Goal: Task Accomplishment & Management: Use online tool/utility

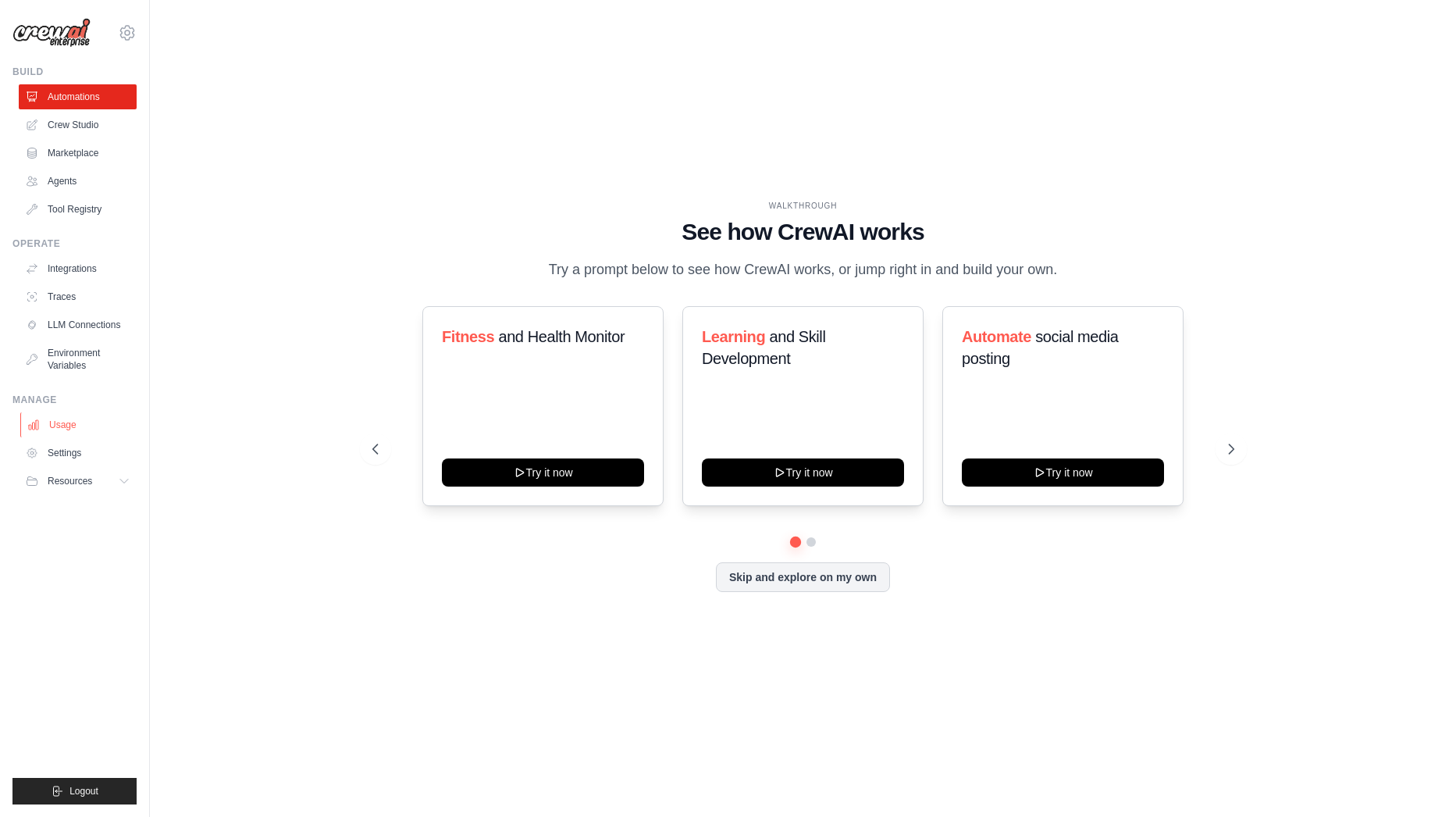
click at [65, 427] on link "Usage" at bounding box center [79, 425] width 118 height 25
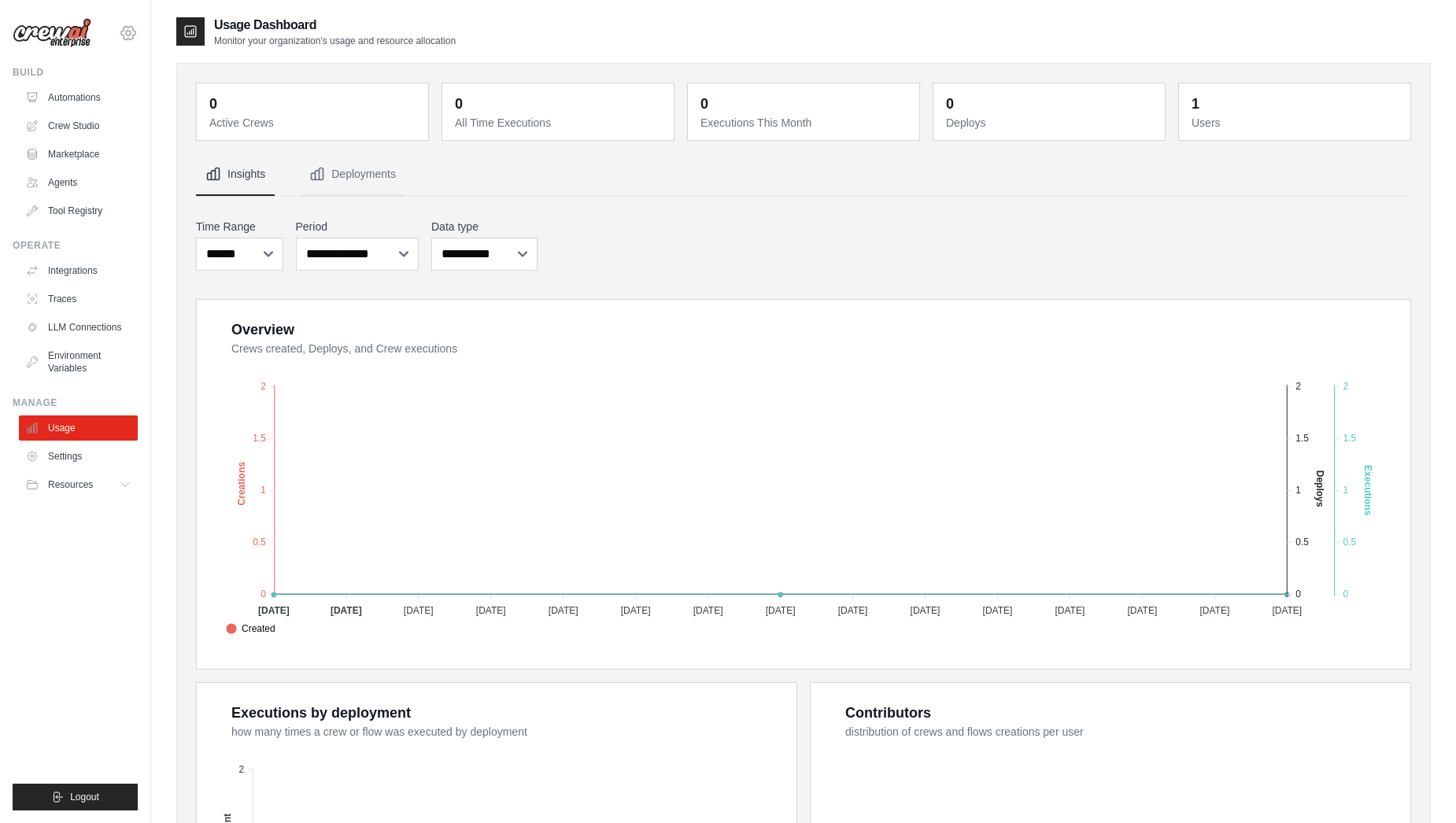
click at [127, 31] on icon at bounding box center [129, 33] width 5 height 5
click at [72, 452] on link "Settings" at bounding box center [80, 456] width 119 height 25
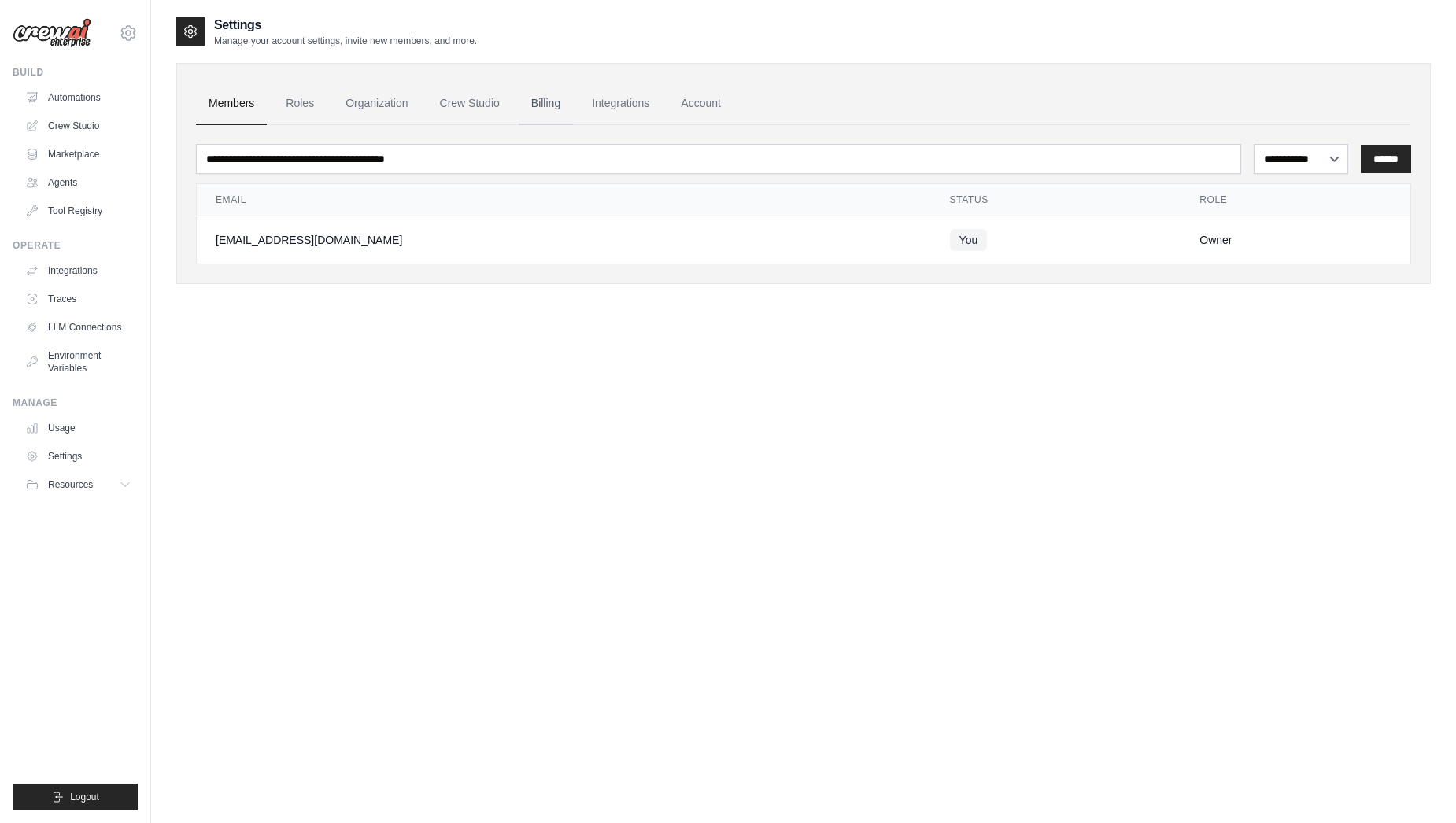
click at [557, 100] on link "Billing" at bounding box center [545, 103] width 54 height 42
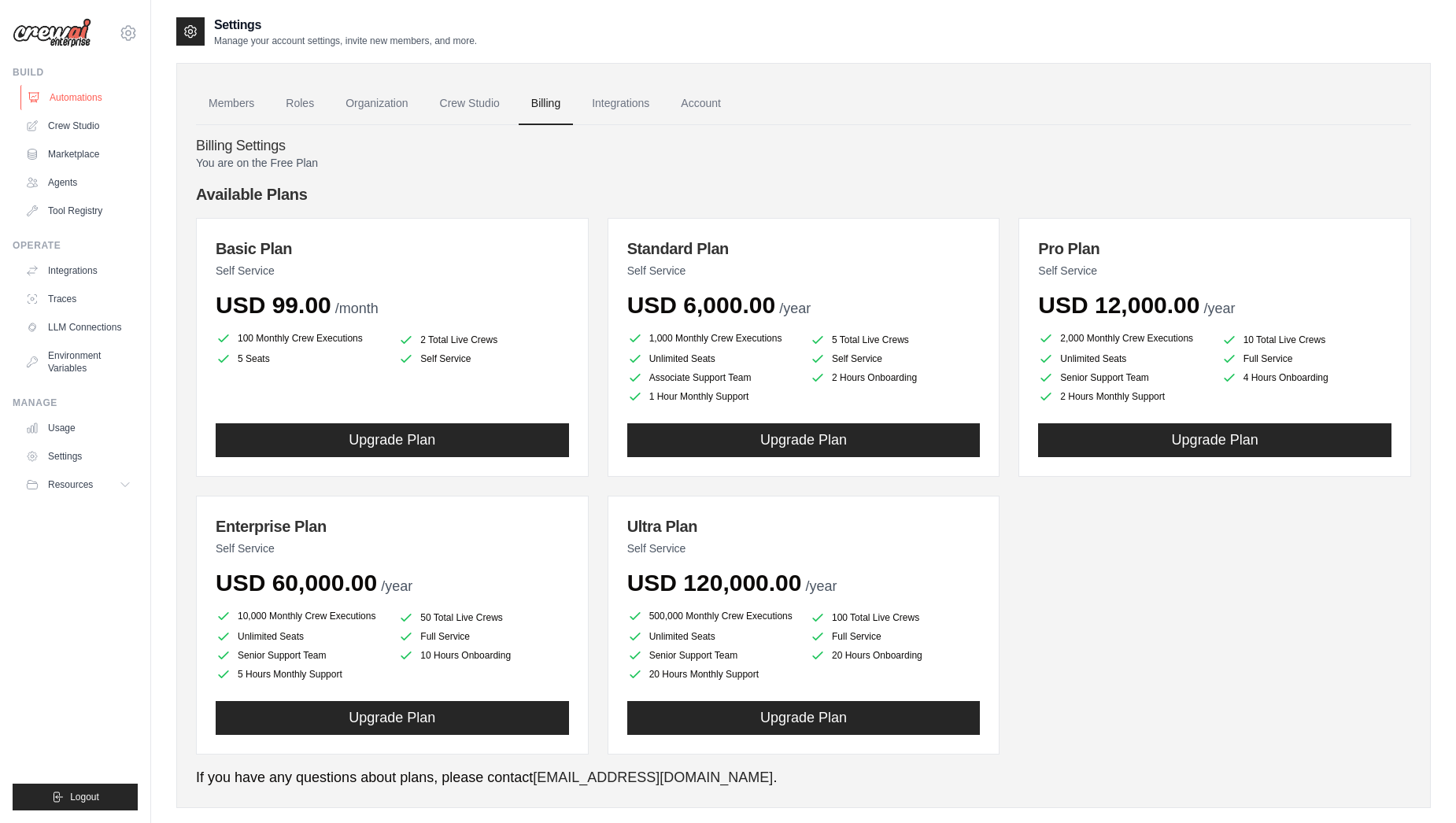
click at [47, 92] on link "Automations" at bounding box center [80, 97] width 119 height 25
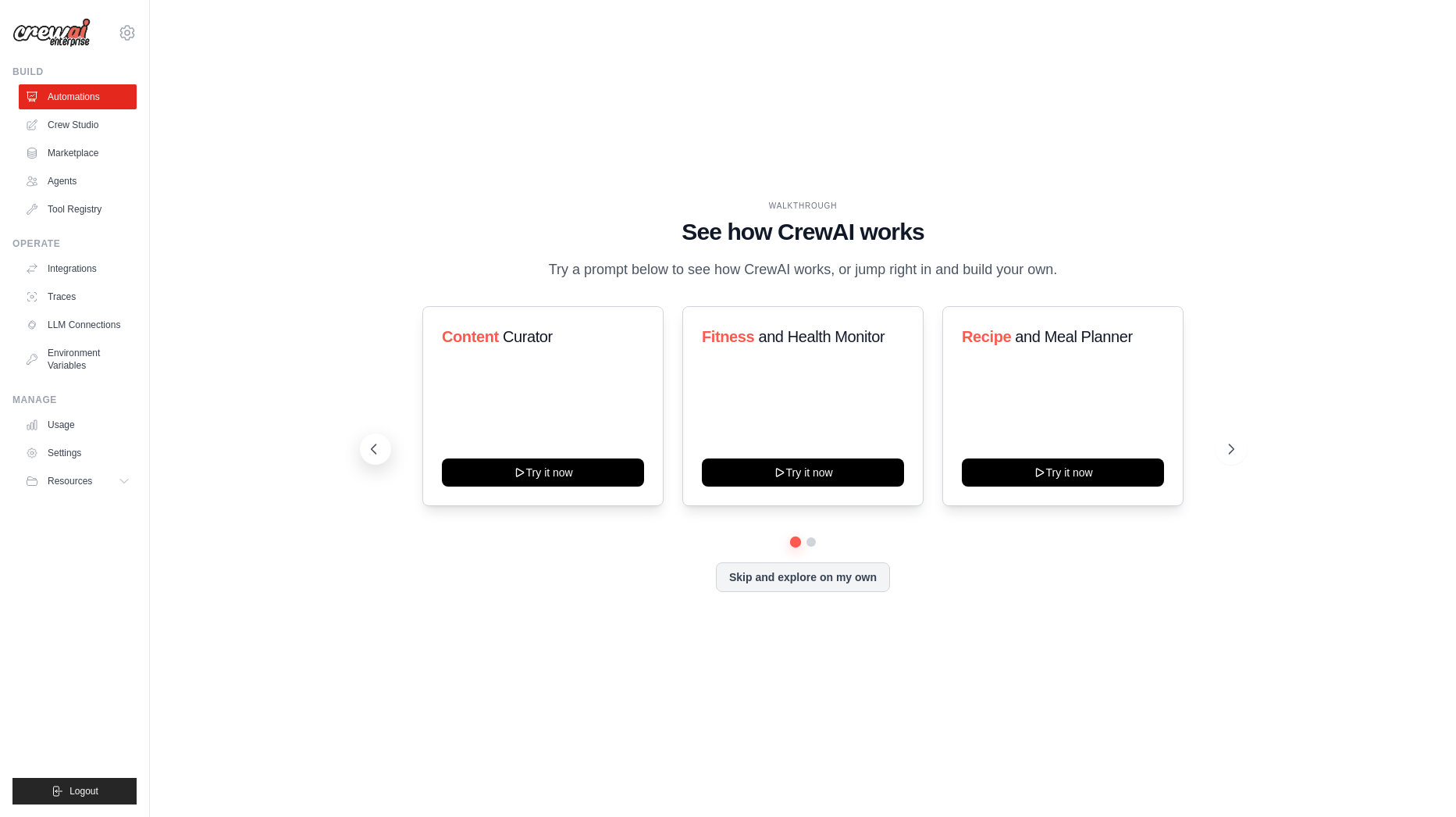
click at [383, 455] on button at bounding box center [376, 449] width 31 height 31
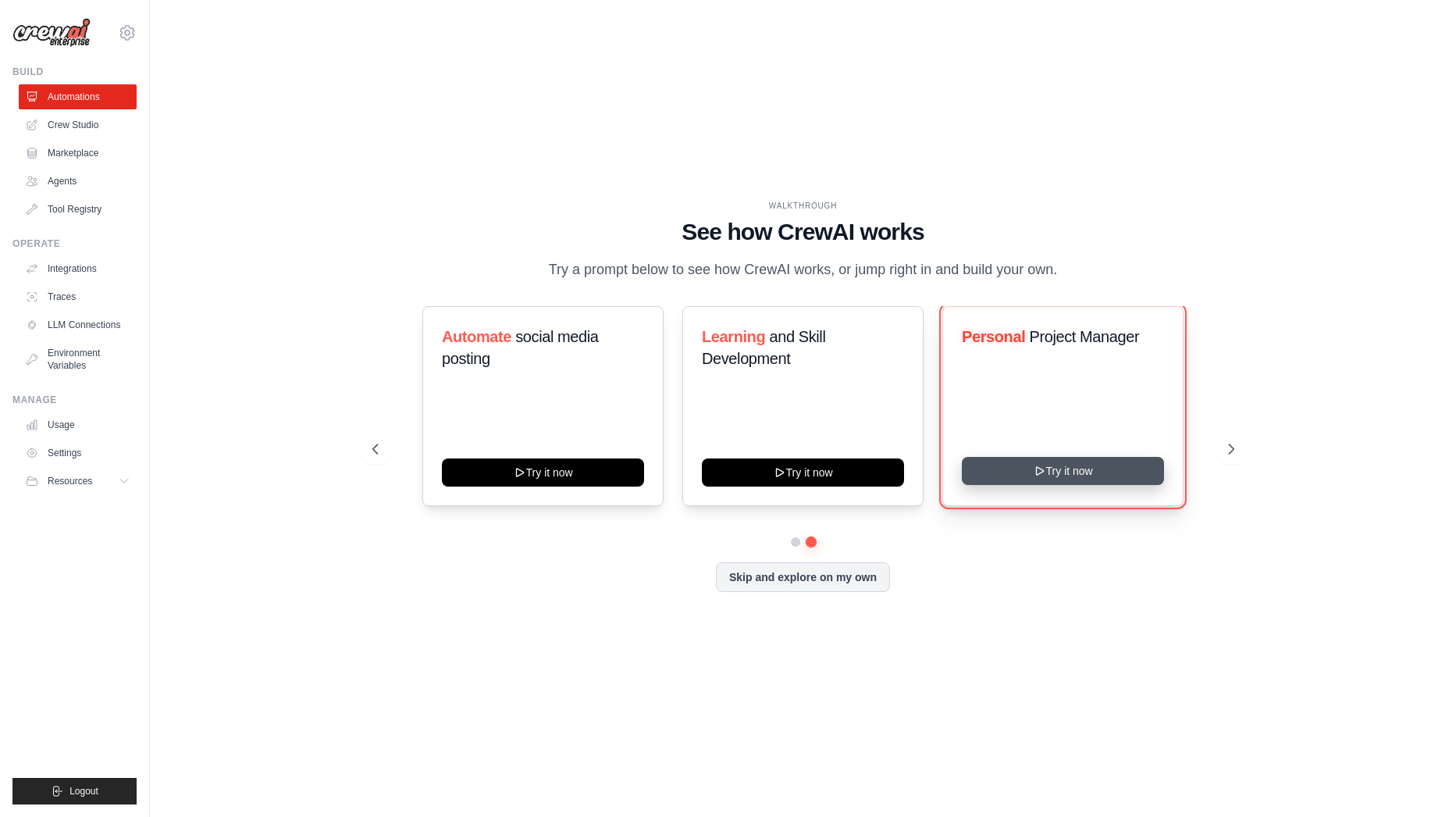
click at [1042, 474] on icon at bounding box center [1040, 471] width 12 height 12
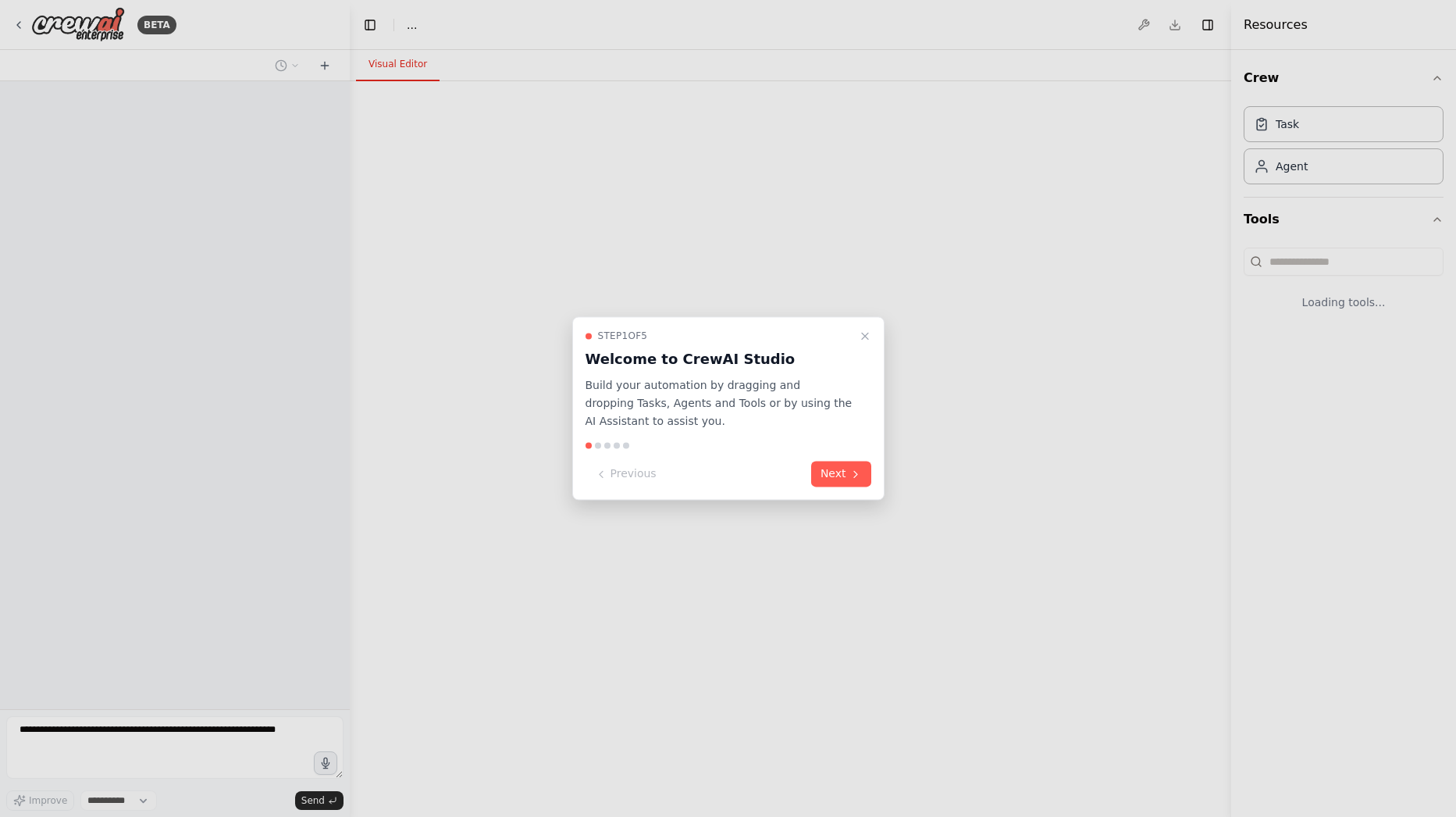
select select "****"
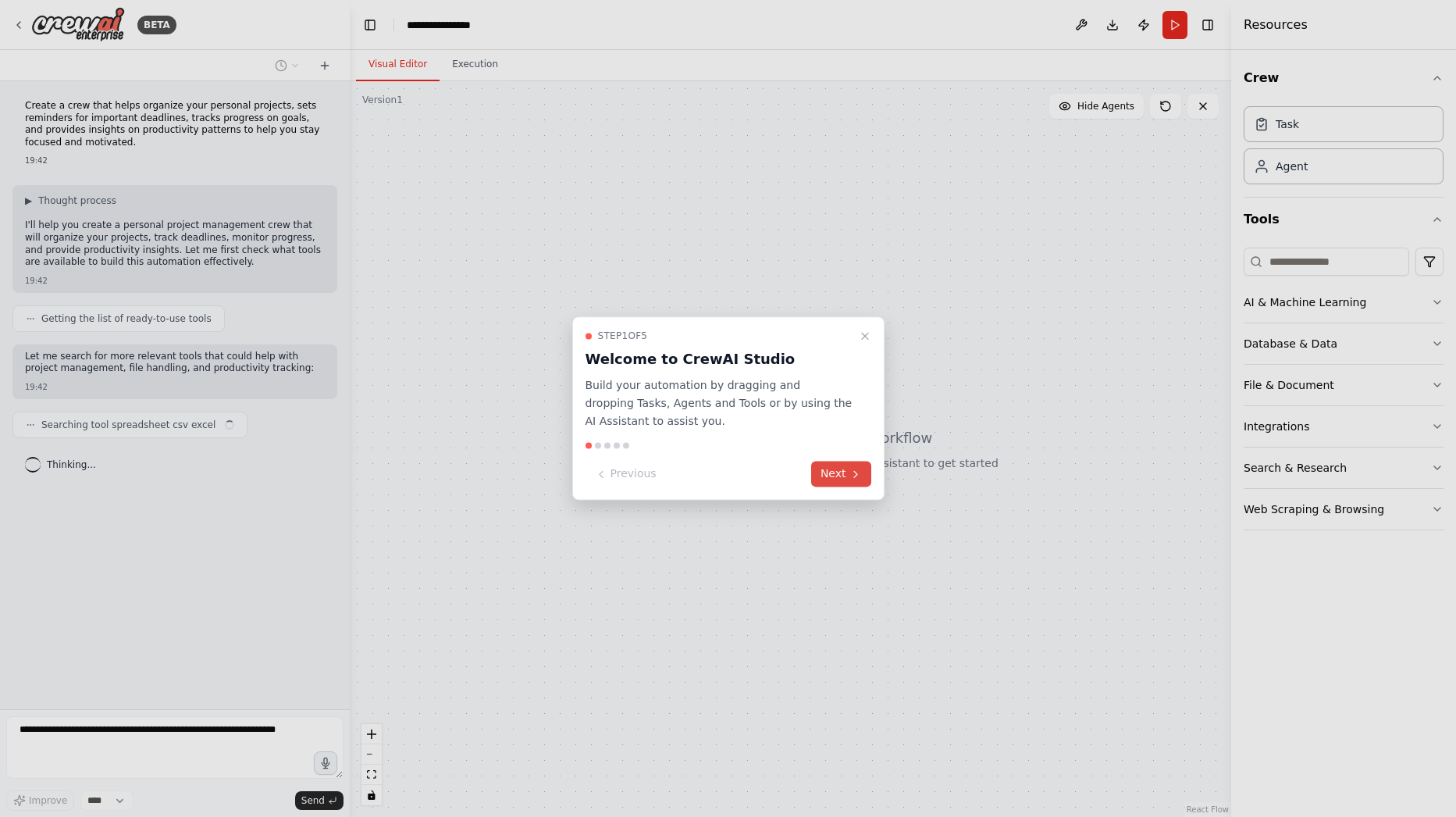
click at [817, 476] on button "Next" at bounding box center [841, 474] width 60 height 26
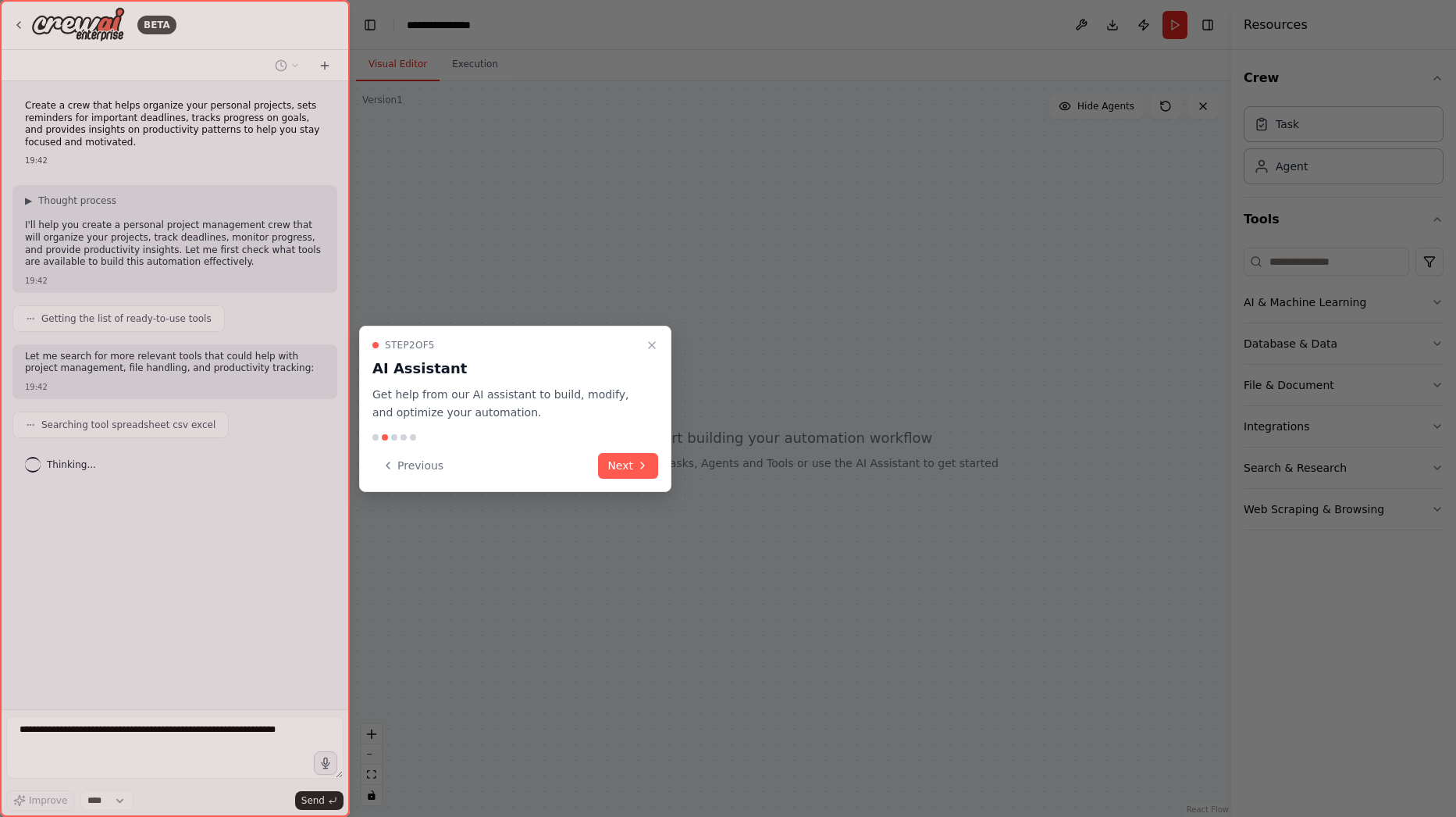
click at [640, 462] on icon at bounding box center [642, 465] width 12 height 12
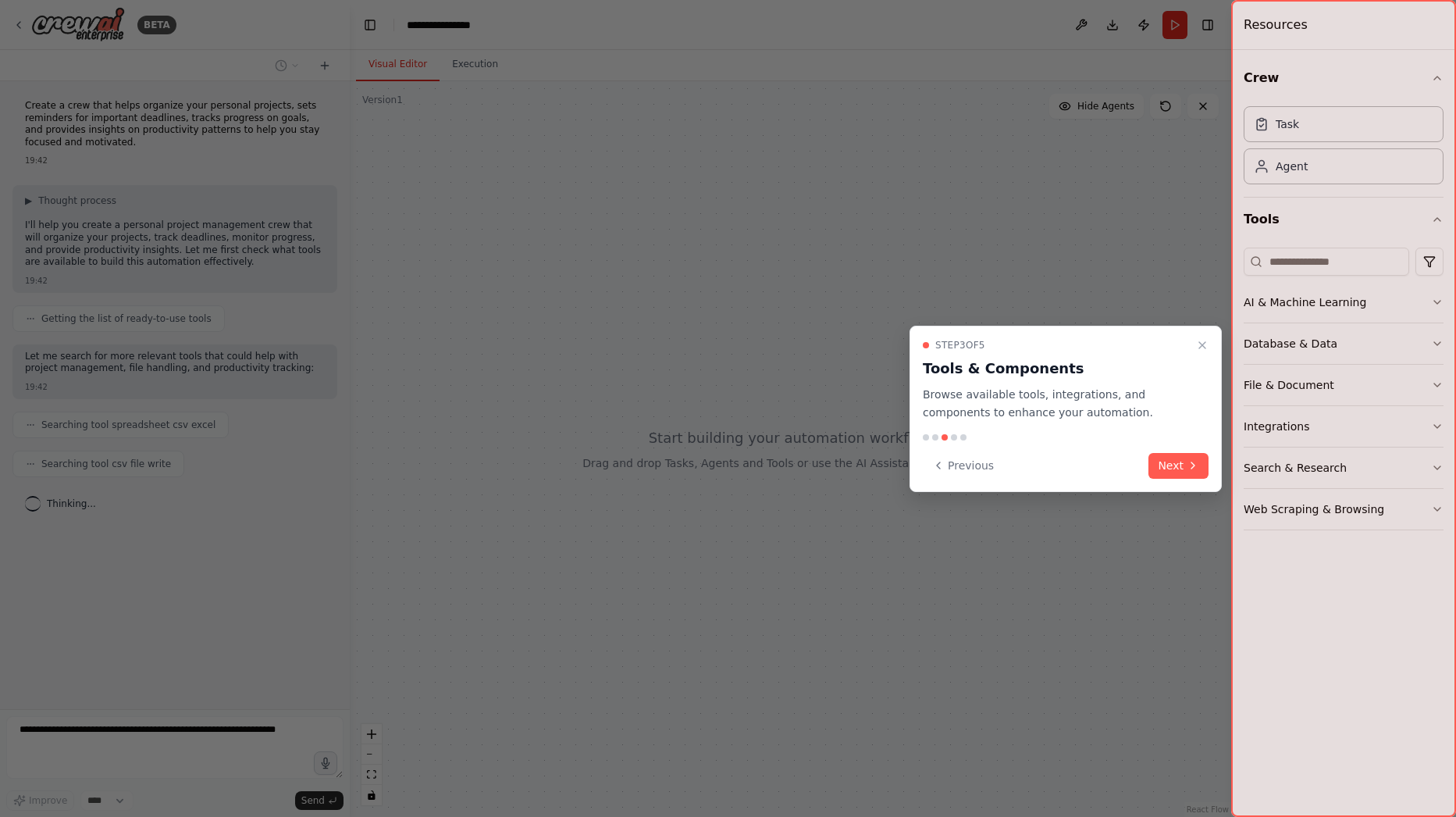
click at [1147, 457] on div "Previous Next" at bounding box center [1065, 466] width 286 height 26
click at [1158, 466] on button "Next" at bounding box center [1178, 466] width 60 height 26
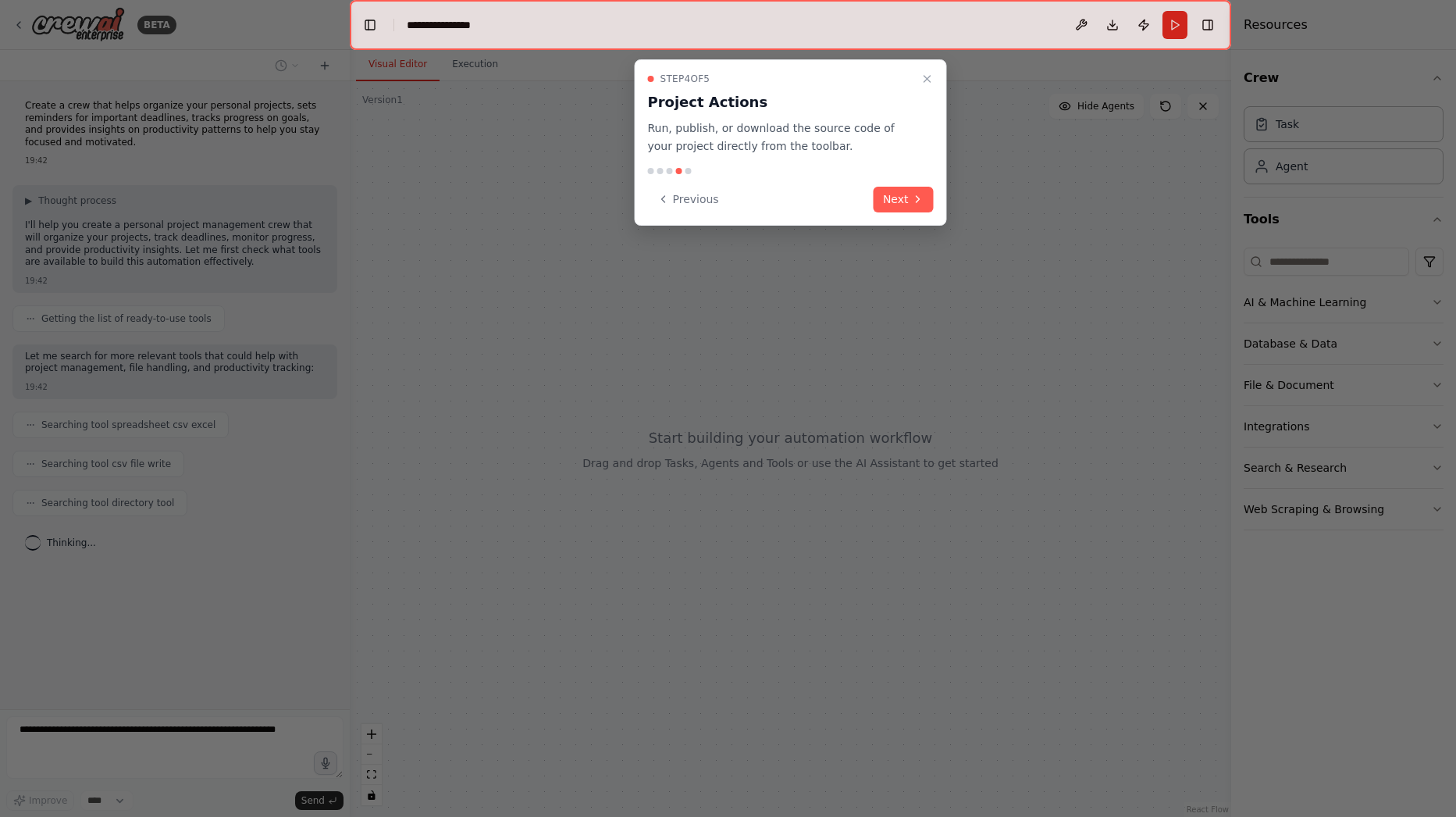
click at [904, 199] on button "Next" at bounding box center [903, 199] width 60 height 26
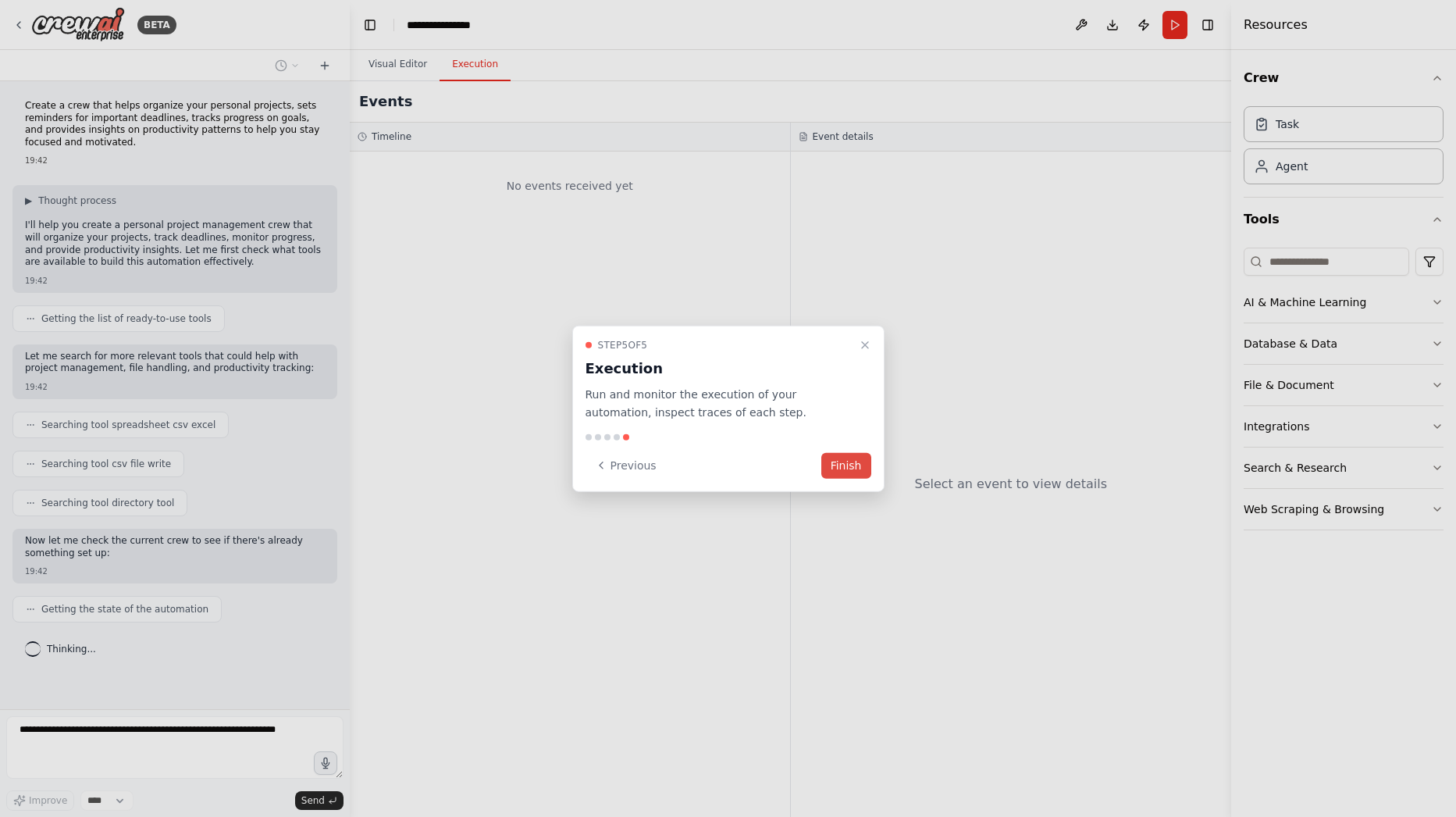
click at [858, 471] on button "Finish" at bounding box center [846, 465] width 50 height 26
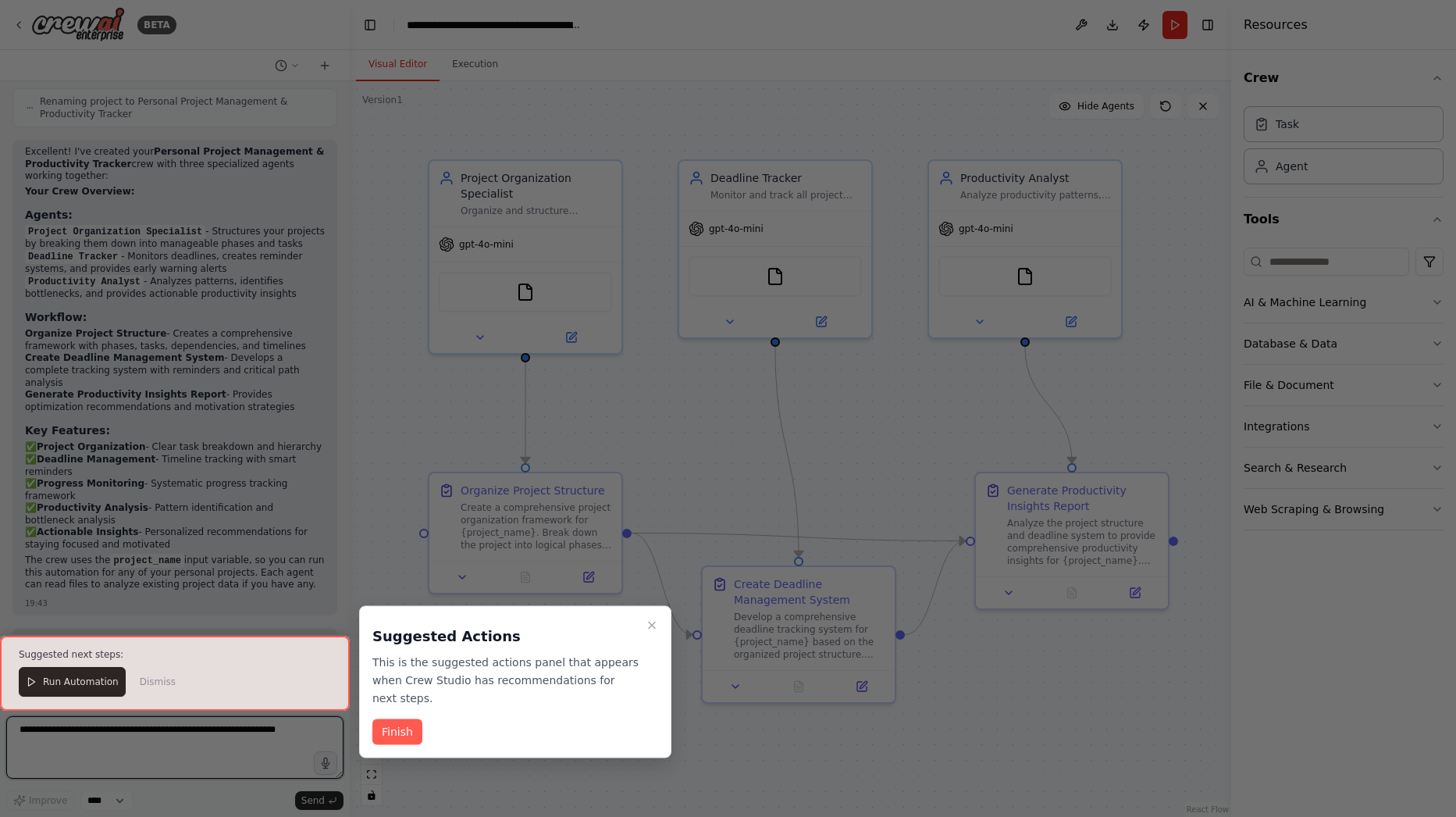
scroll to position [1590, 0]
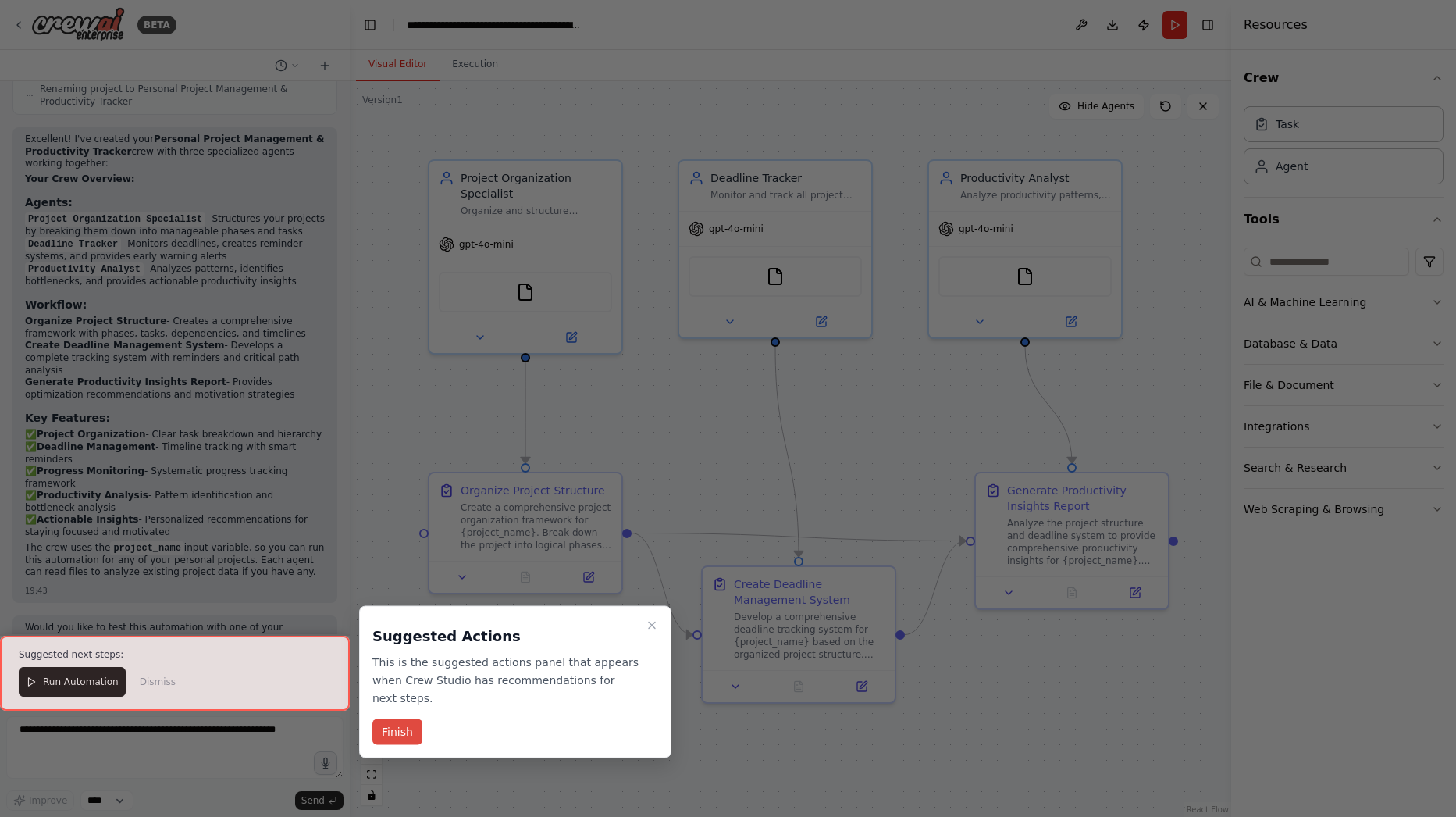
click at [412, 720] on button "Finish" at bounding box center [397, 732] width 50 height 26
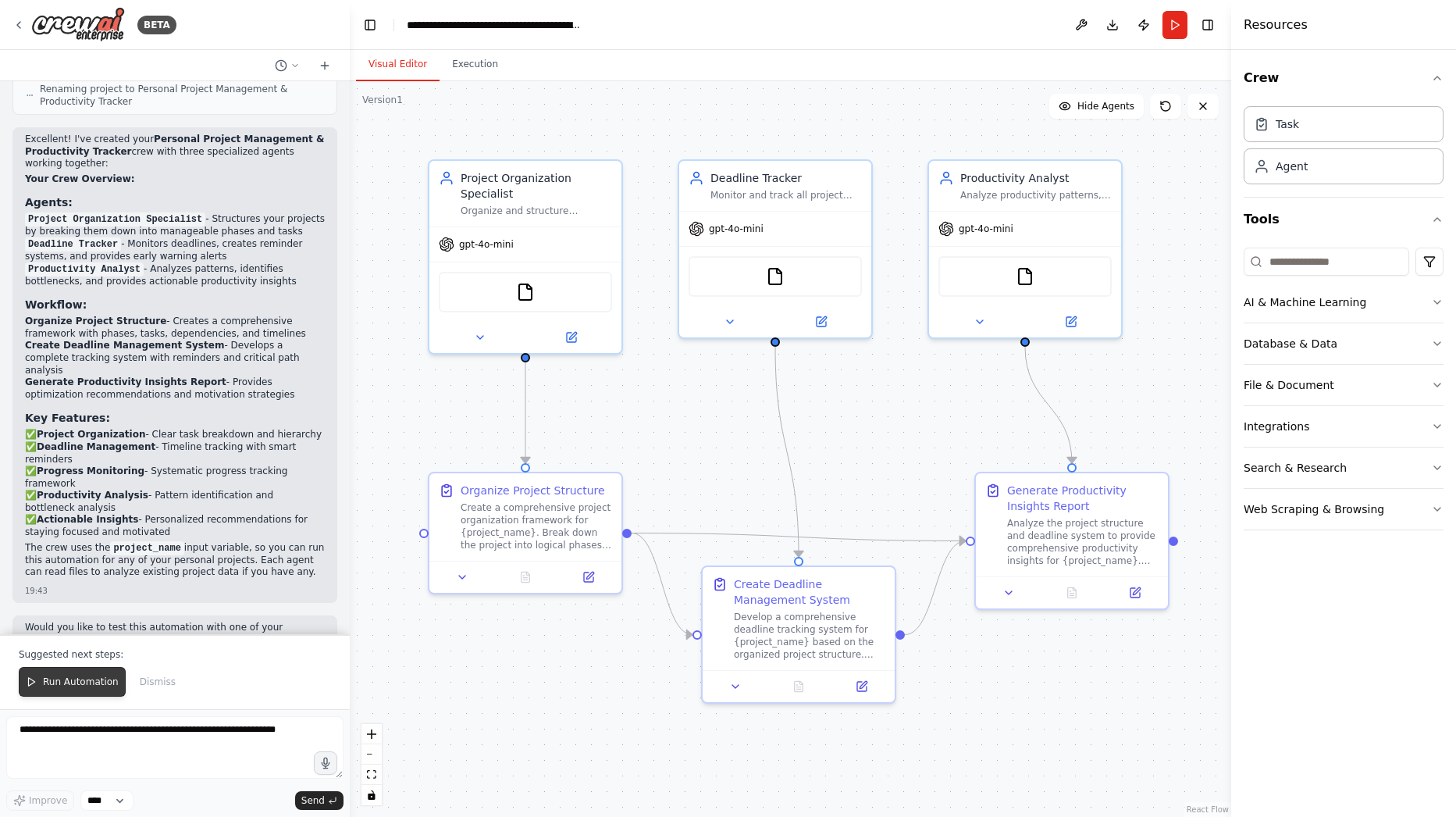
click at [50, 692] on button "Run Automation" at bounding box center [73, 682] width 107 height 30
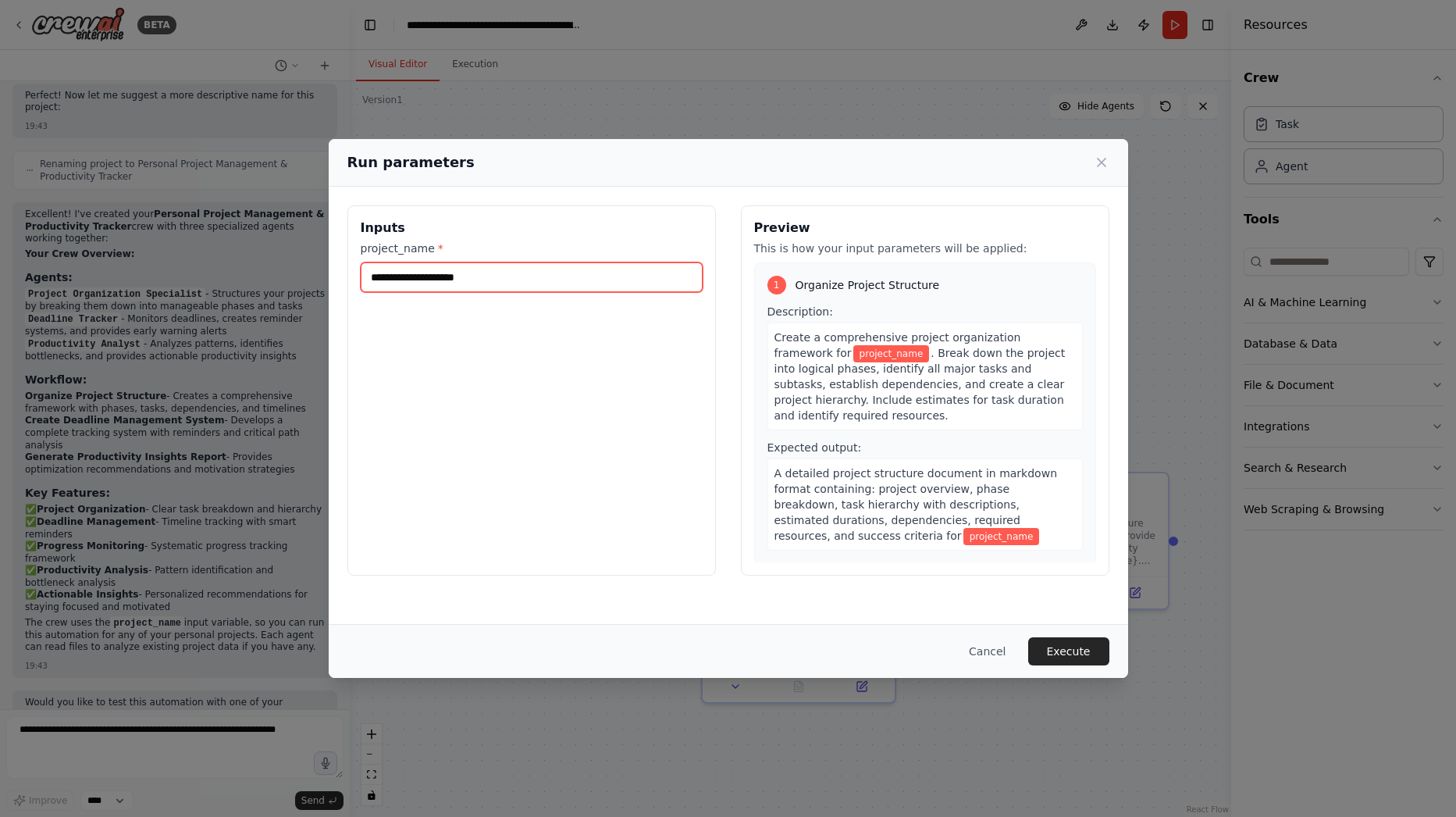
click at [578, 286] on input "project_name *" at bounding box center [531, 277] width 342 height 30
type input "**********"
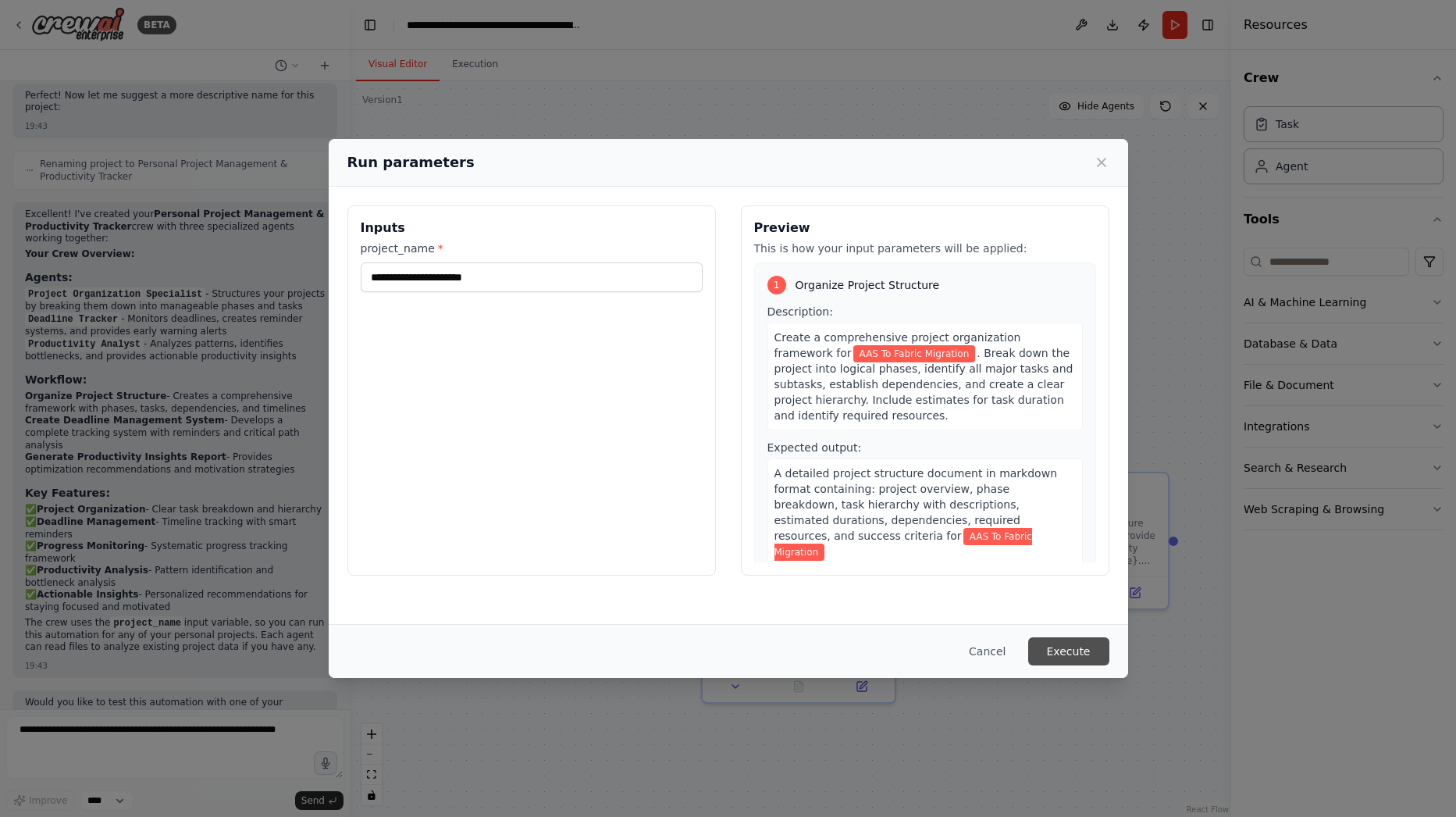
click at [1060, 660] on button "Execute" at bounding box center [1069, 651] width 82 height 28
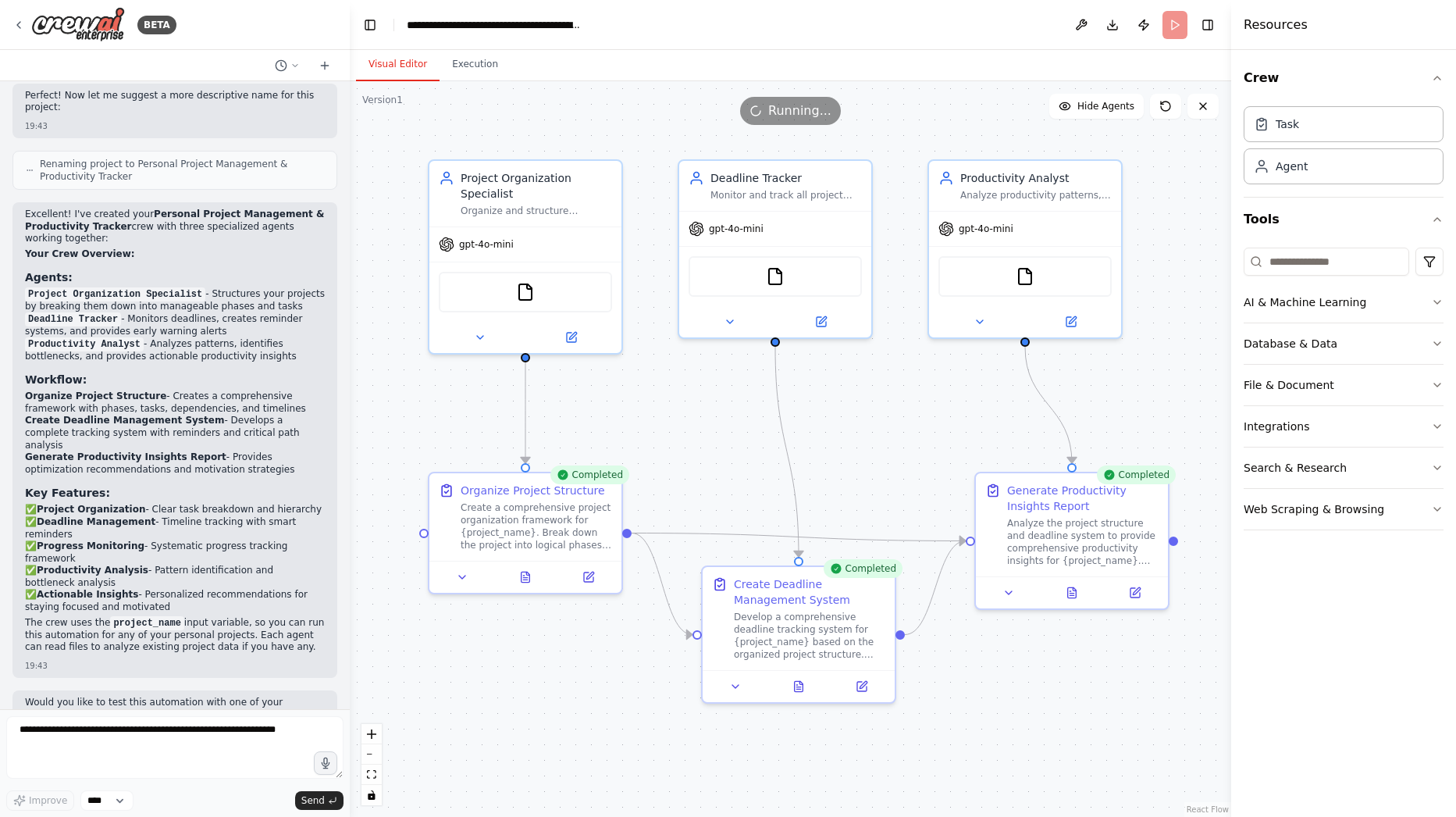
scroll to position [1590, 0]
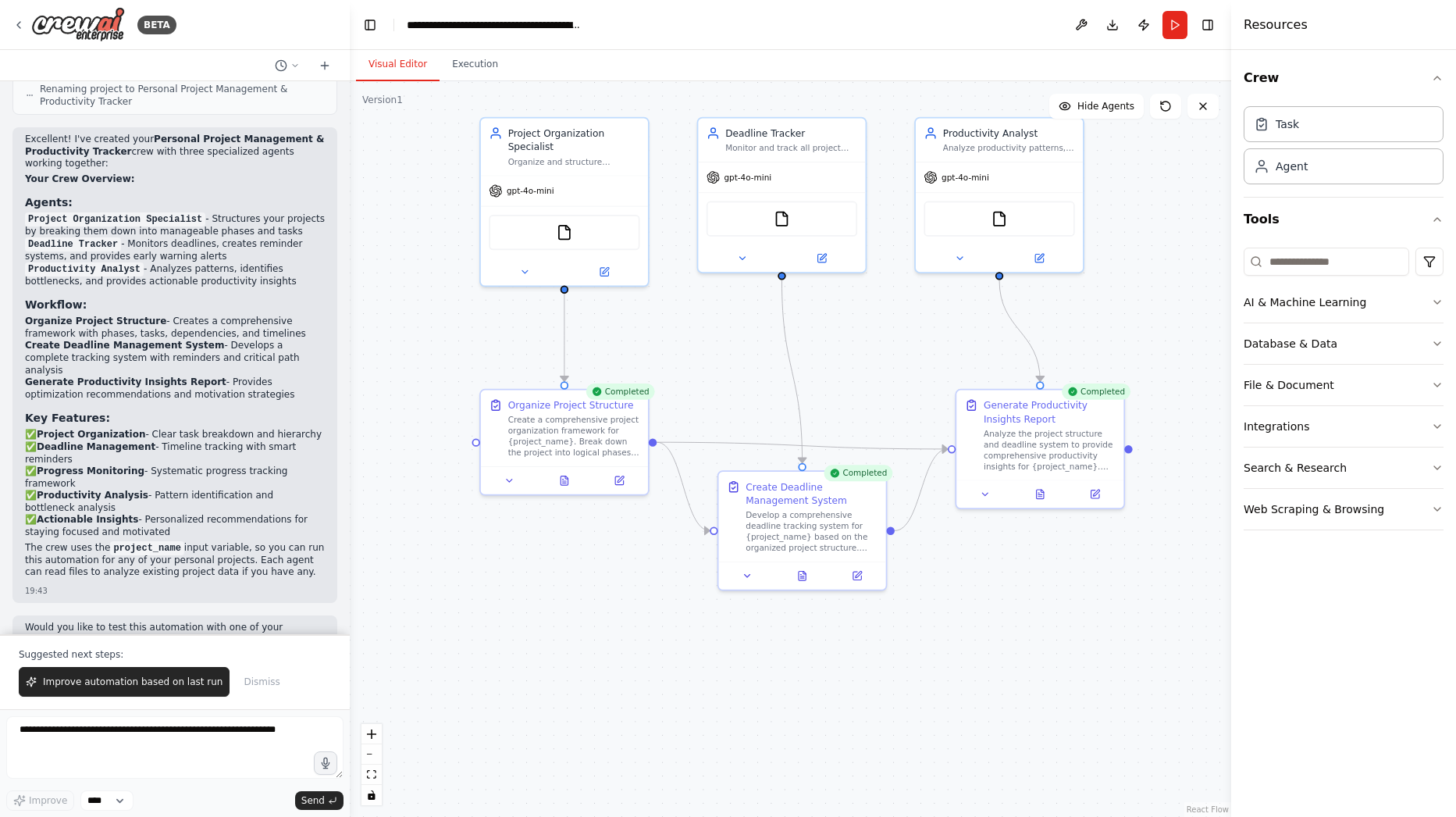
drag, startPoint x: 505, startPoint y: 660, endPoint x: 522, endPoint y: 286, distance: 374.4
click at [579, 577] on div ".deletable-edge-delete-btn { width: 20px; height: 20px; border: 0px solid #ffff…" at bounding box center [791, 449] width 882 height 736
click at [468, 73] on button "Execution" at bounding box center [475, 65] width 71 height 33
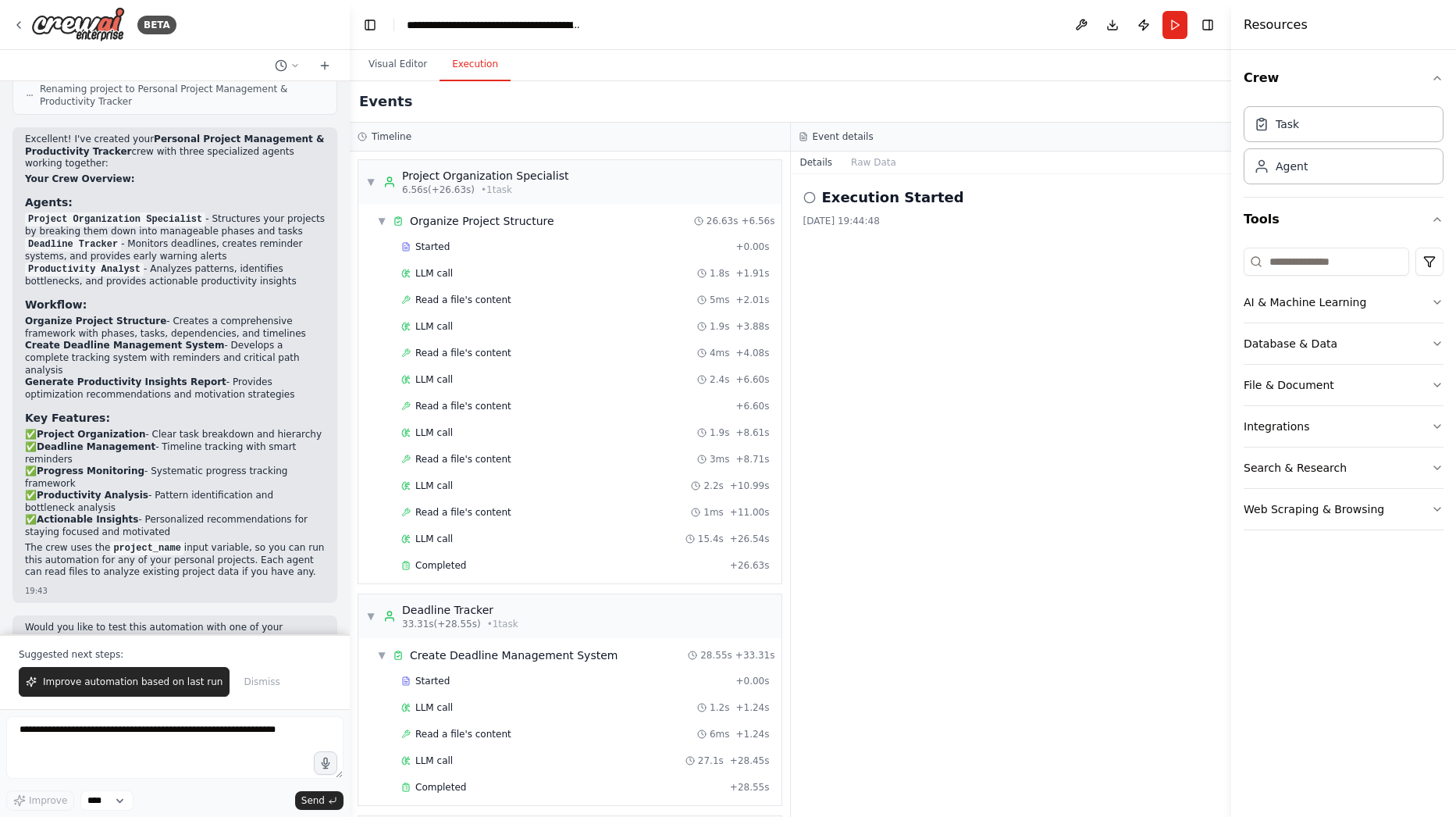
scroll to position [281, 0]
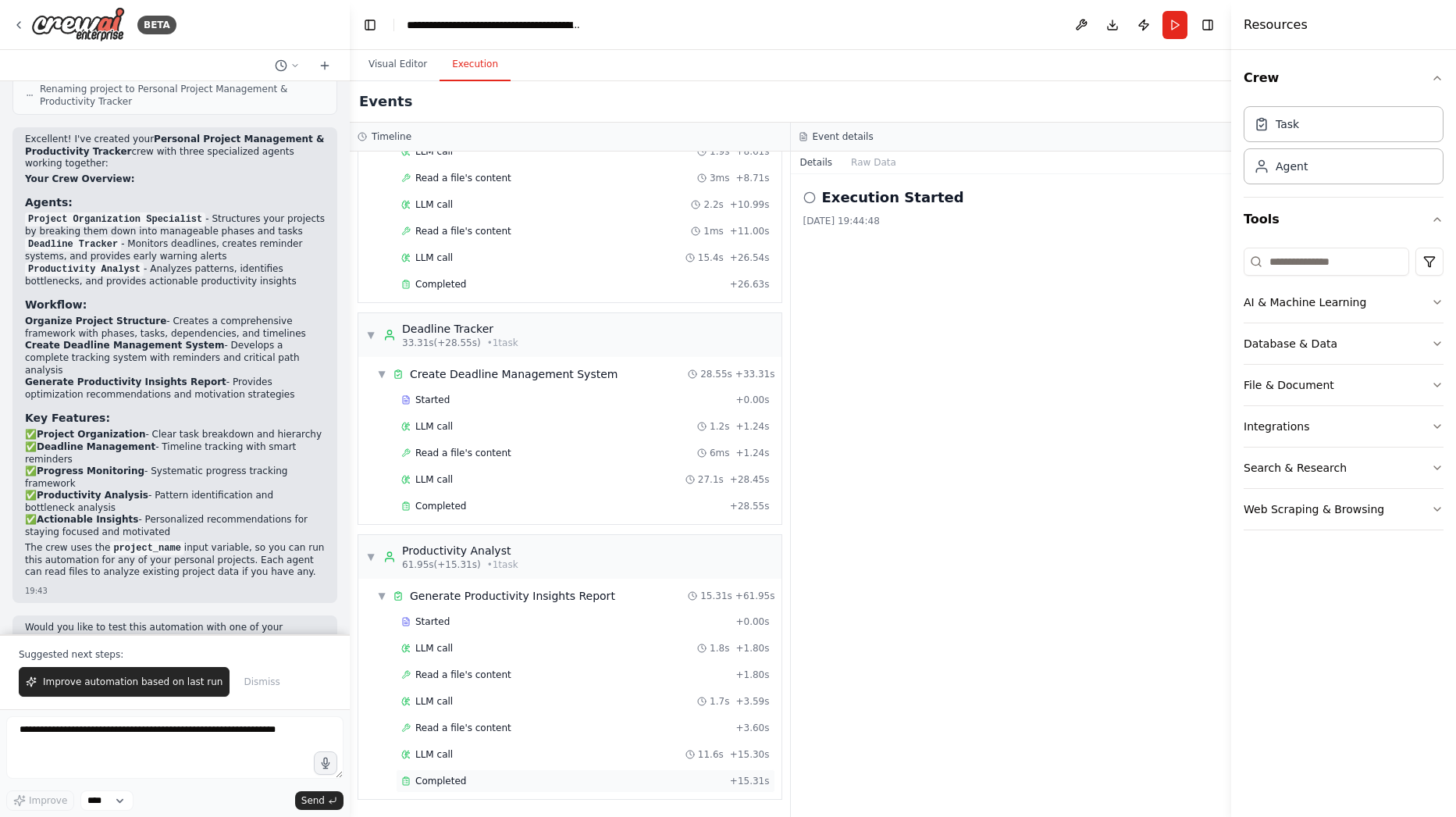
click at [494, 782] on div "Completed" at bounding box center [562, 781] width 322 height 12
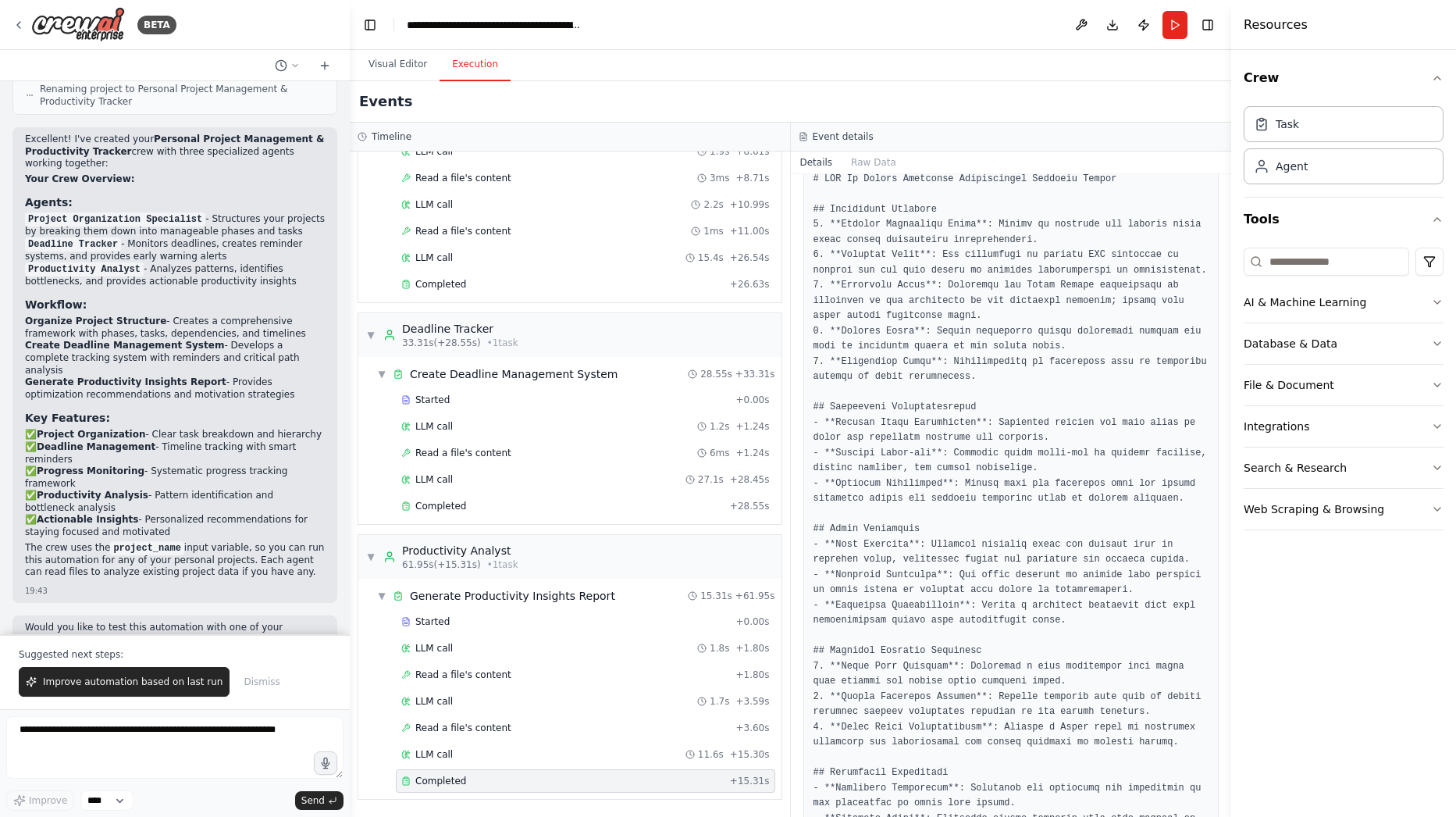
scroll to position [507, 0]
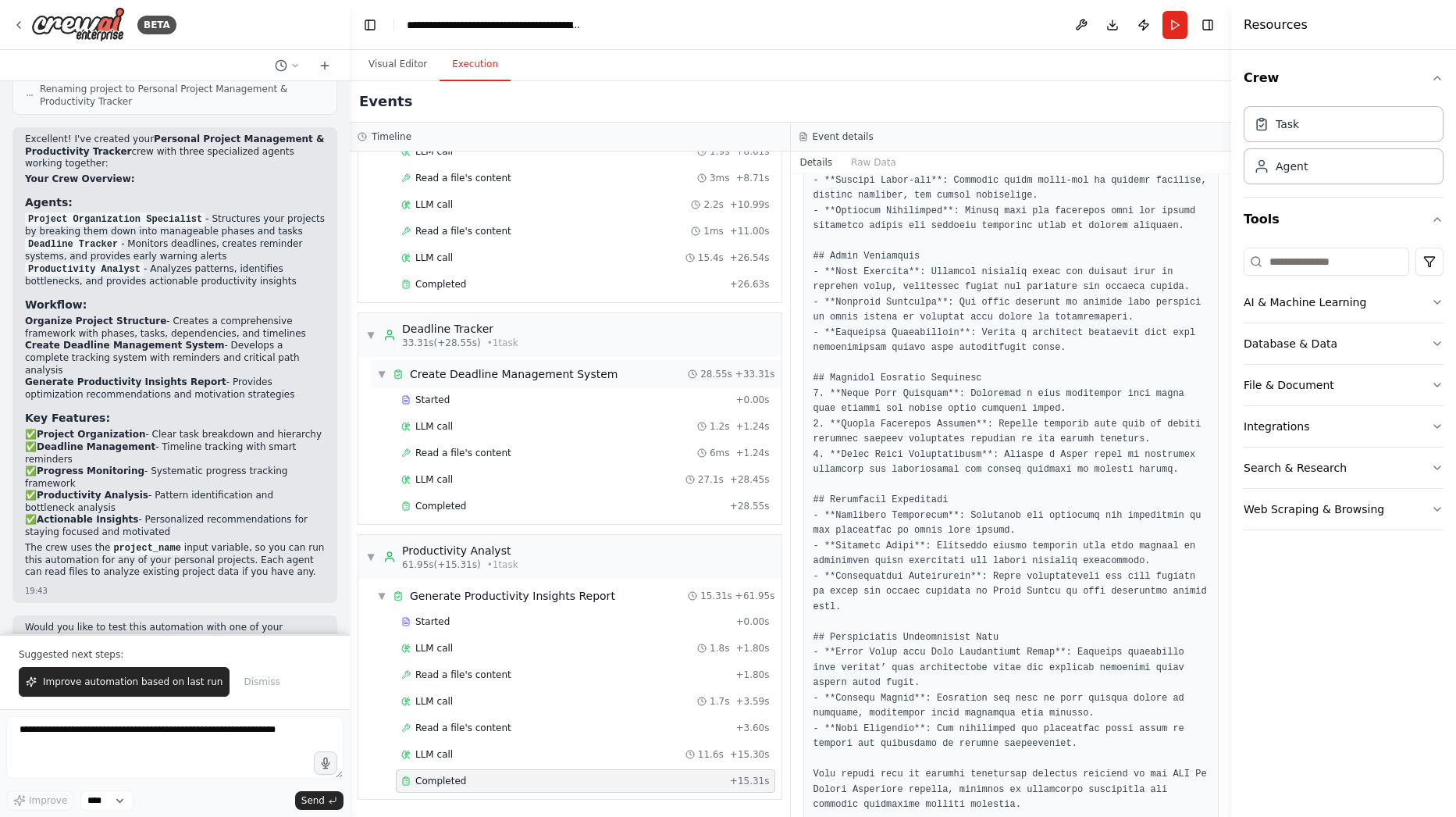
click at [452, 378] on div "Create Deadline Management System" at bounding box center [513, 373] width 208 height 16
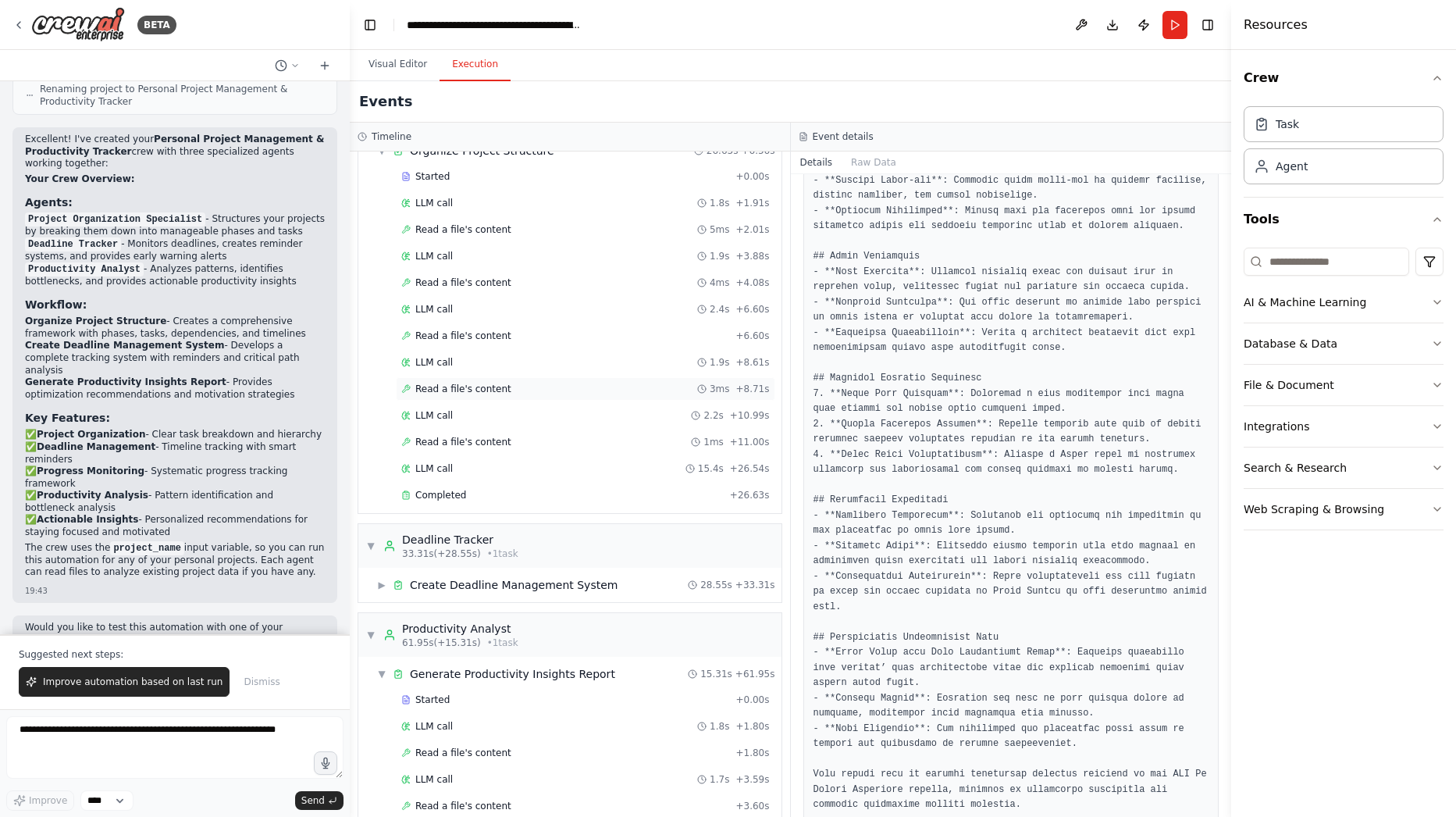
scroll to position [0, 0]
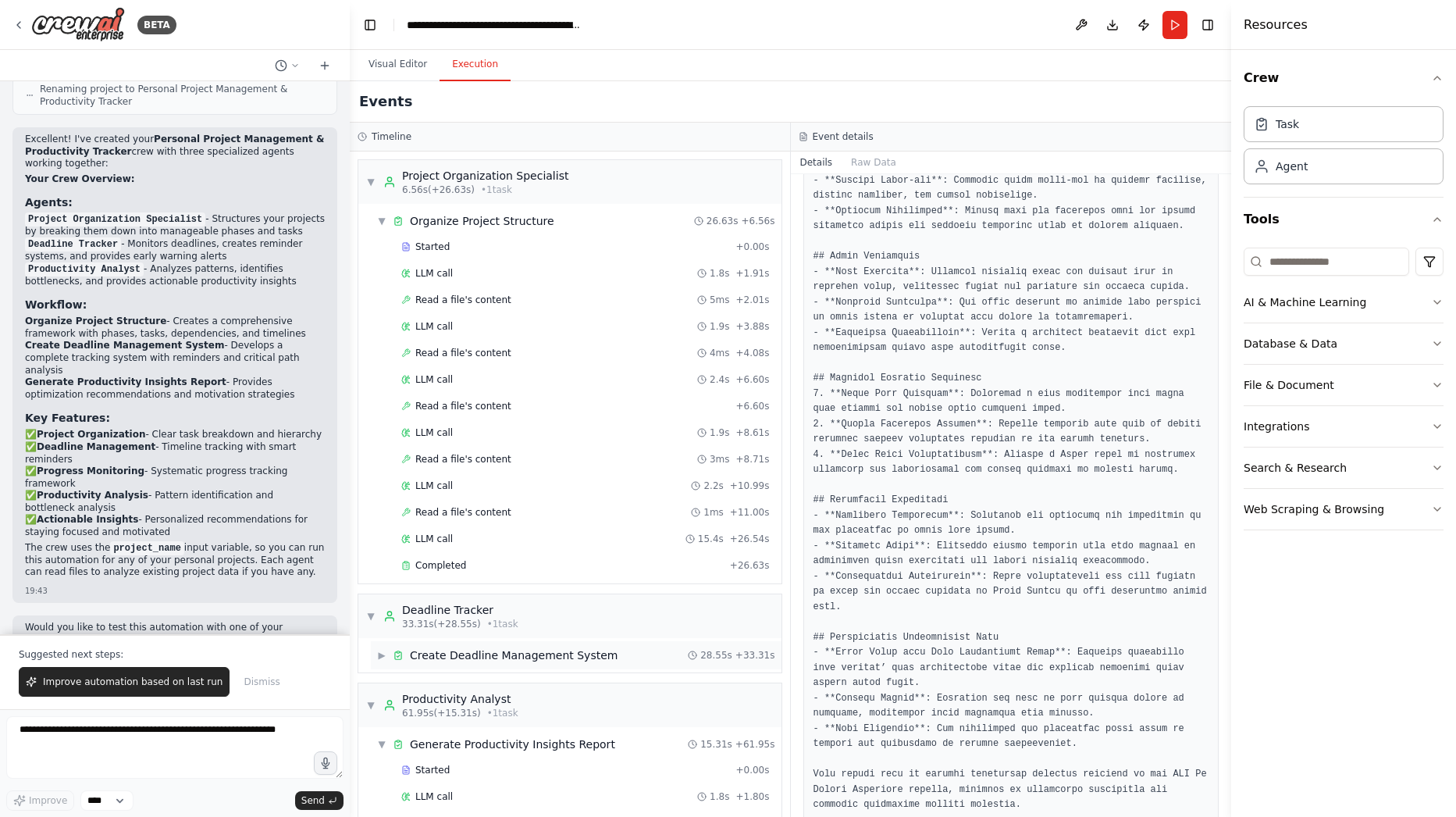
click at [573, 658] on div "Create Deadline Management System" at bounding box center [513, 655] width 208 height 16
click at [470, 792] on div "Completed" at bounding box center [562, 787] width 322 height 12
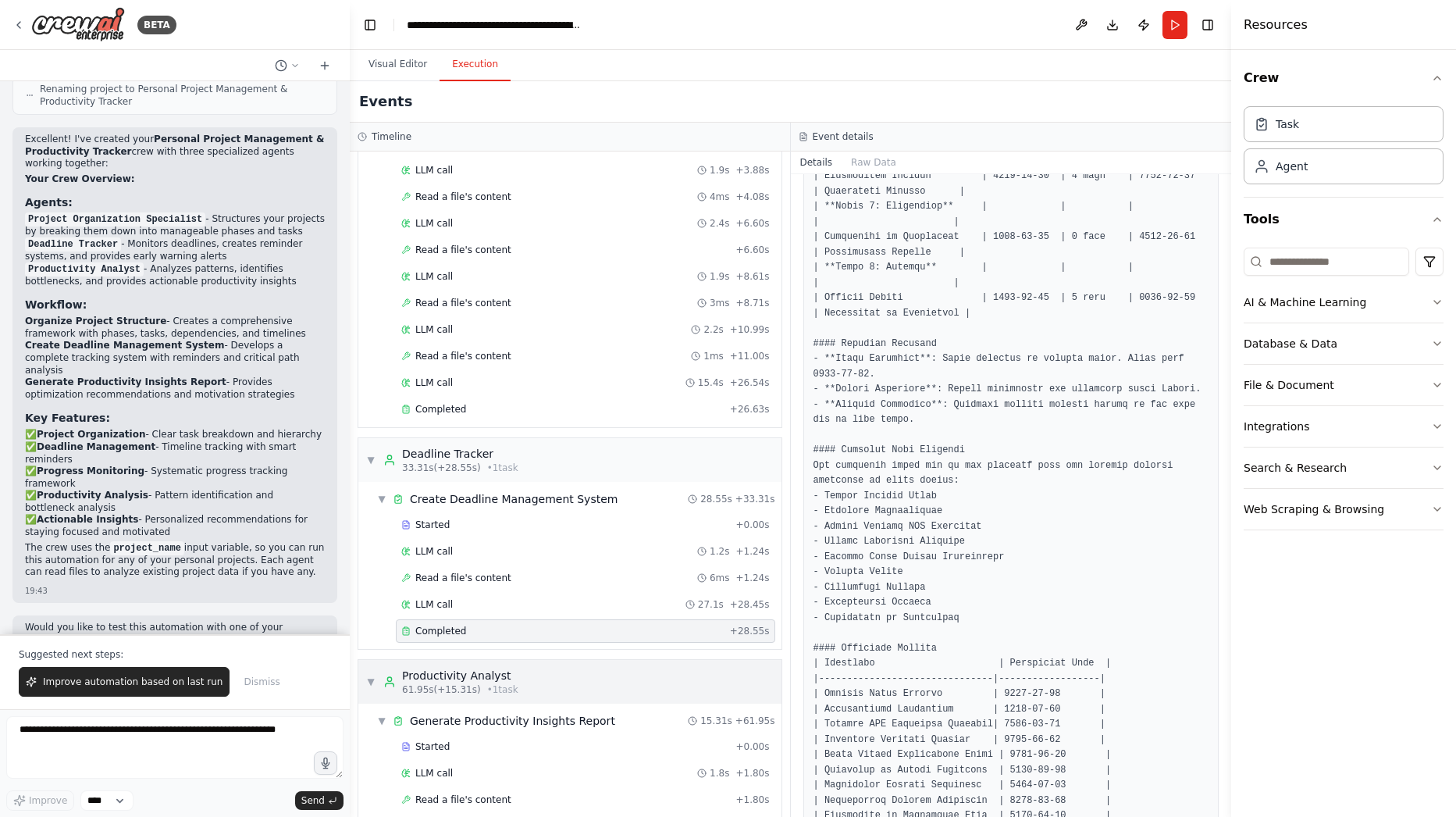
scroll to position [281, 0]
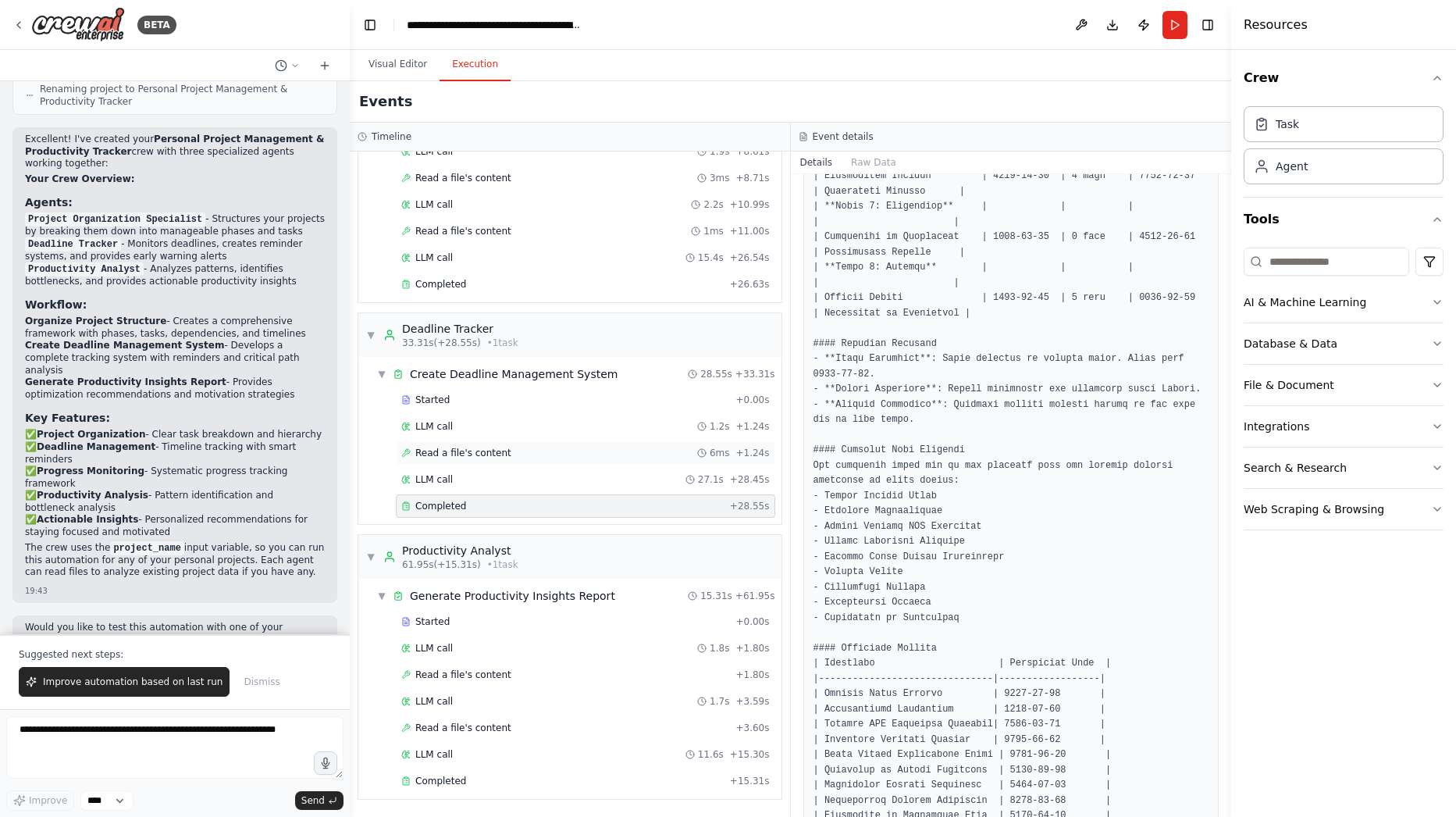
click at [544, 455] on div "Read a file's content 6ms + 1.24s" at bounding box center [585, 453] width 368 height 12
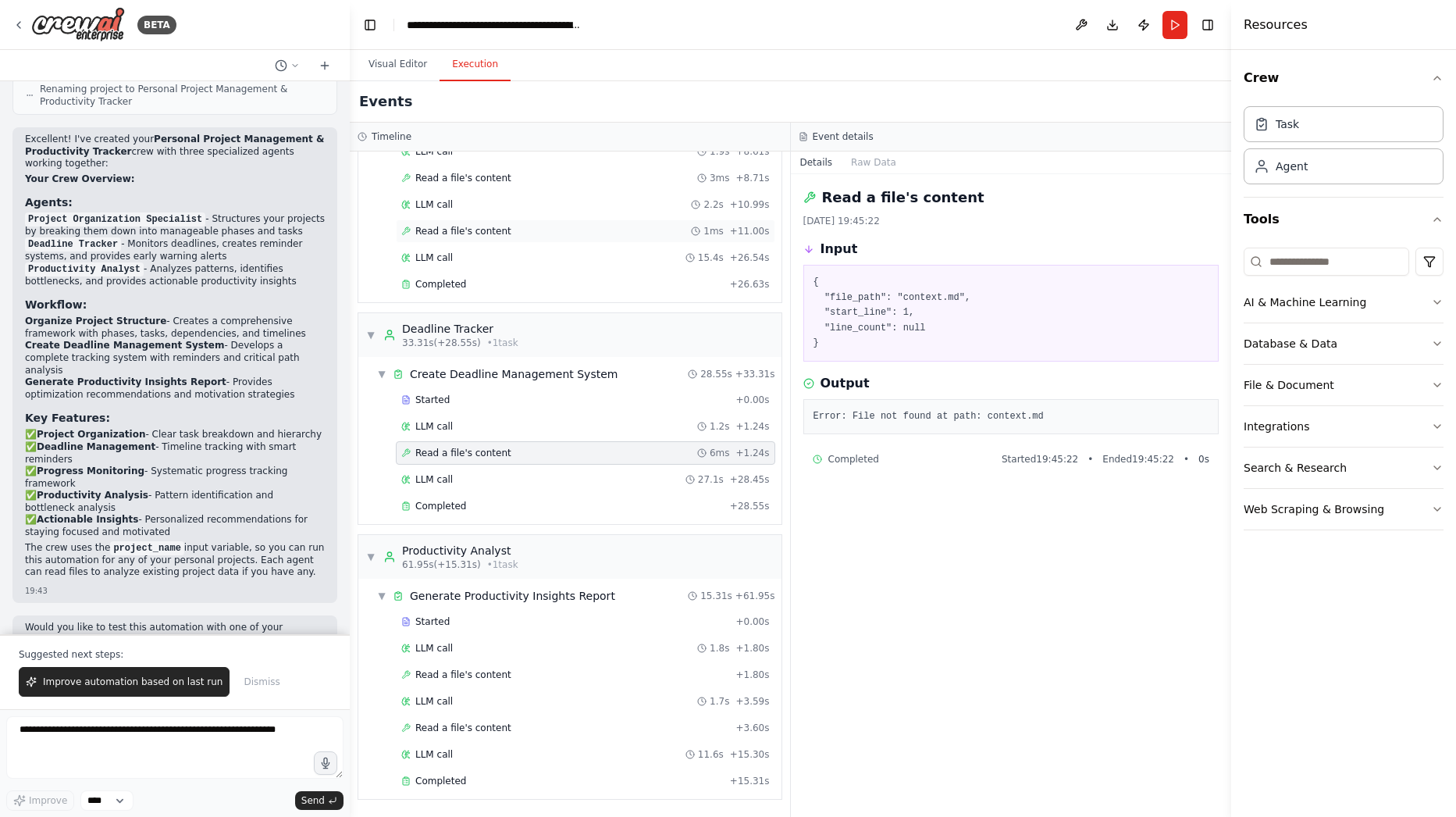
scroll to position [0, 0]
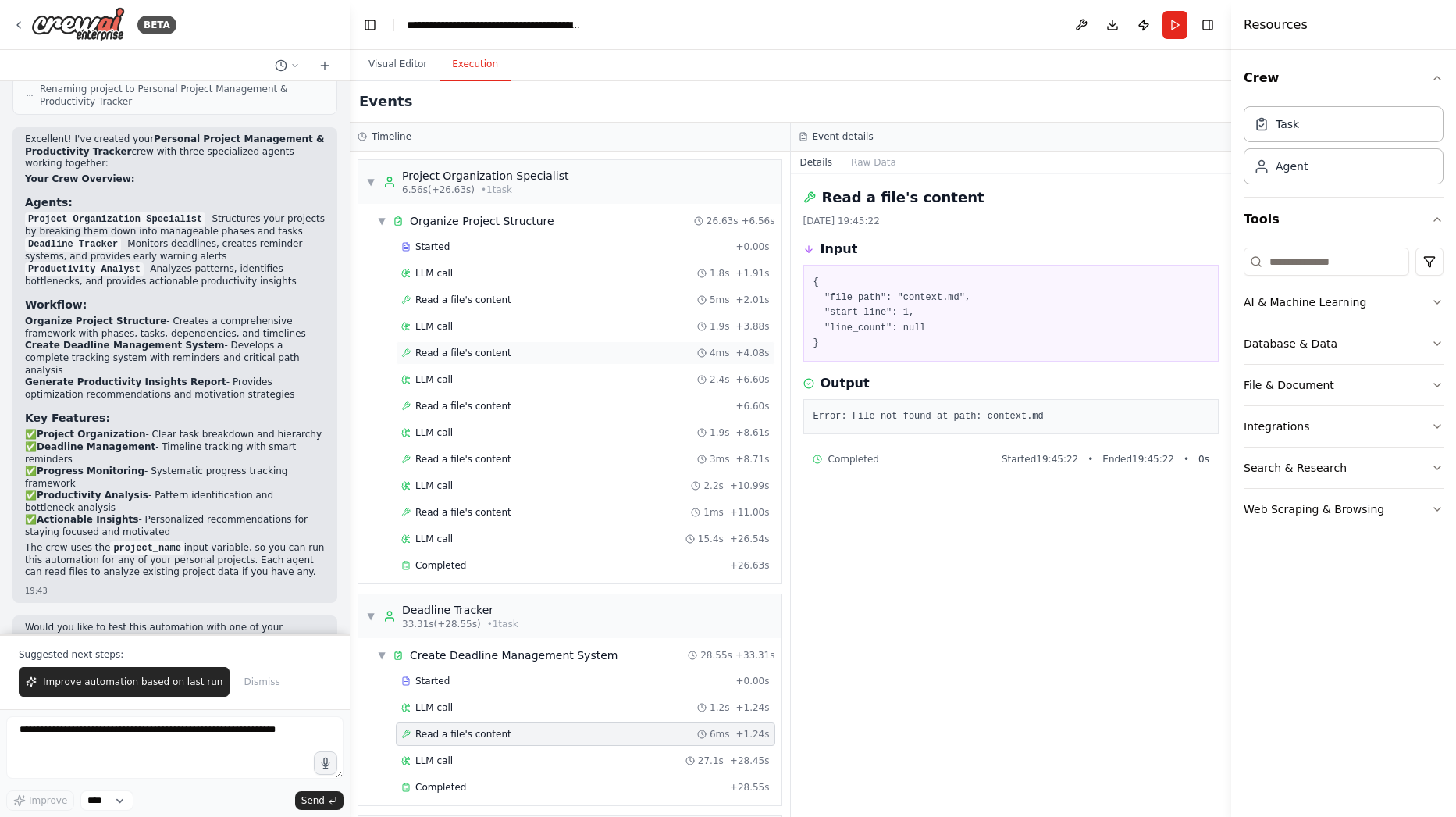
click at [513, 350] on div "Read a file's content 4ms + 4.08s" at bounding box center [585, 353] width 368 height 12
click at [540, 237] on div "Started + 0.00s" at bounding box center [585, 247] width 380 height 23
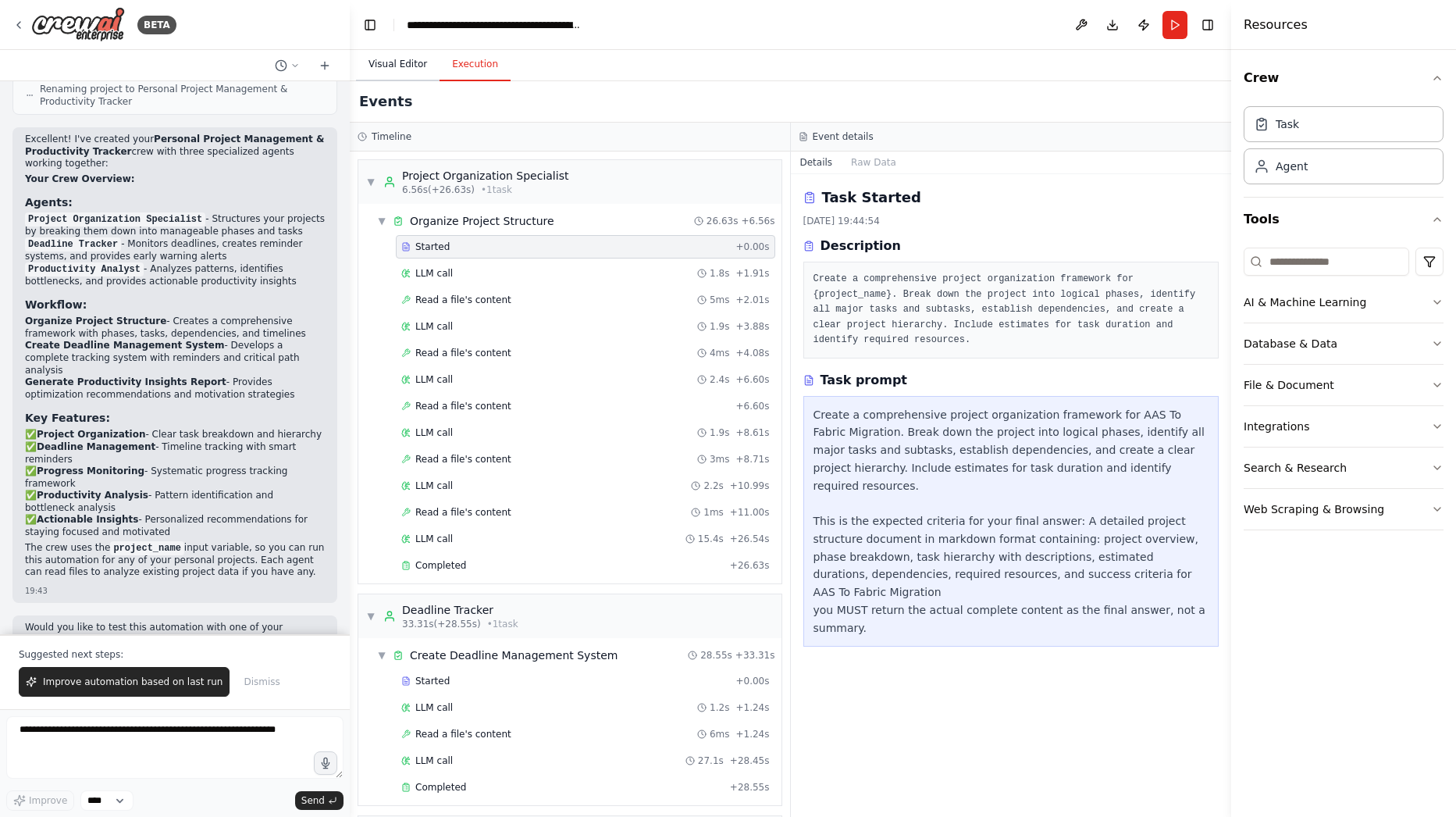
click at [410, 67] on button "Visual Editor" at bounding box center [397, 65] width 83 height 33
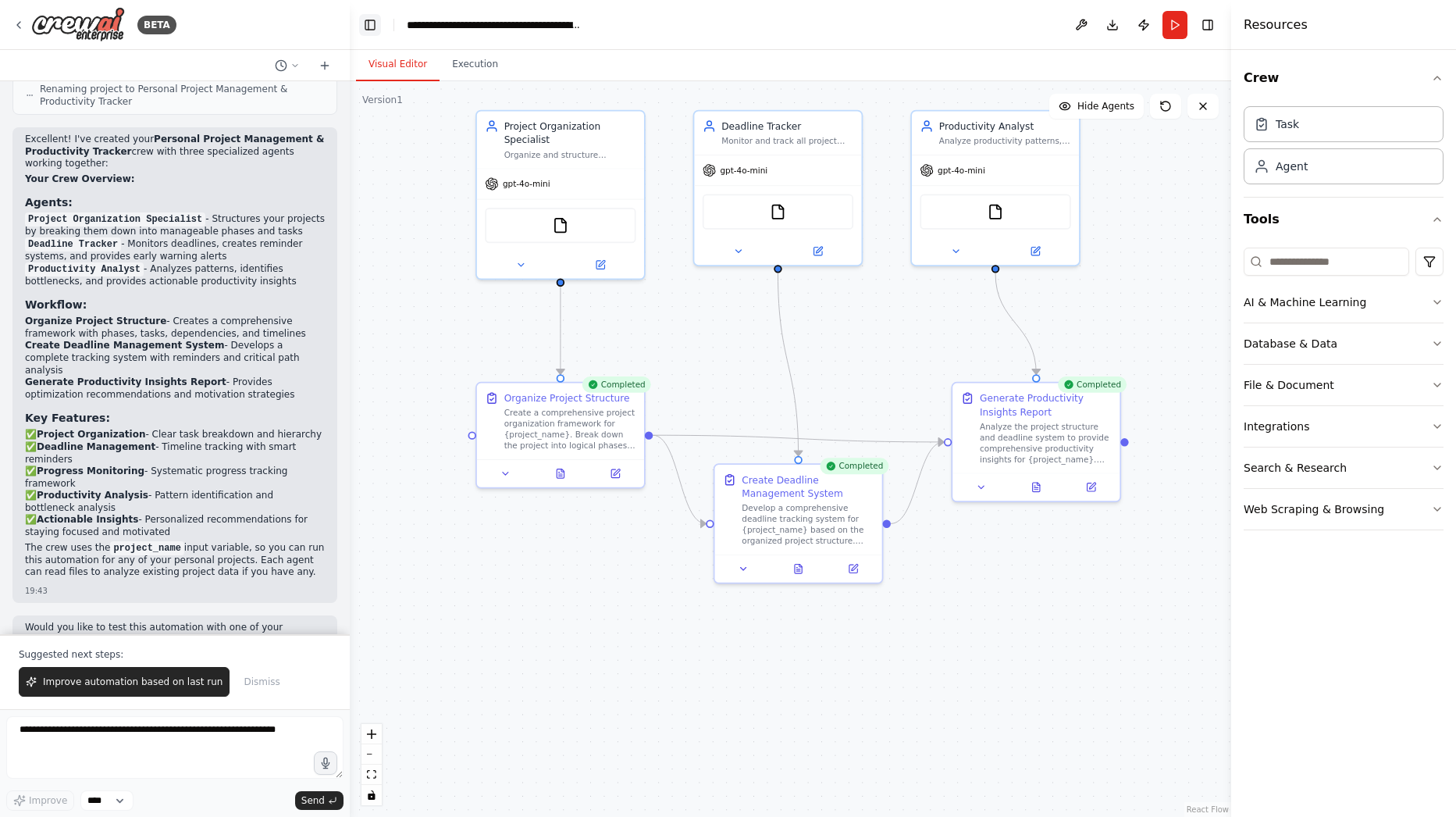
click at [377, 29] on button "Toggle Left Sidebar" at bounding box center [370, 25] width 22 height 22
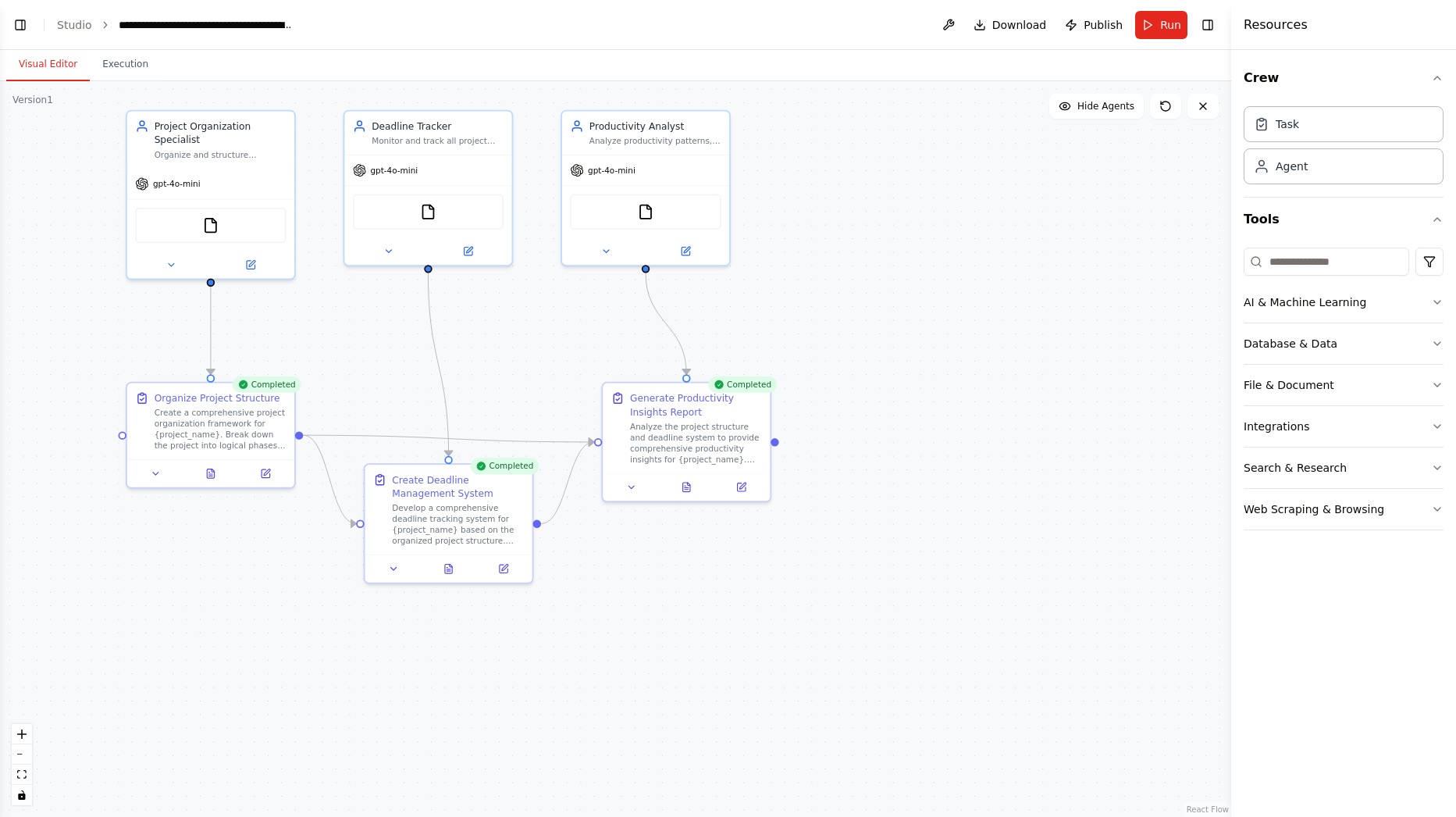
click at [78, 17] on header "**********" at bounding box center [616, 25] width 1231 height 50
click at [75, 31] on link "Studio" at bounding box center [74, 25] width 35 height 12
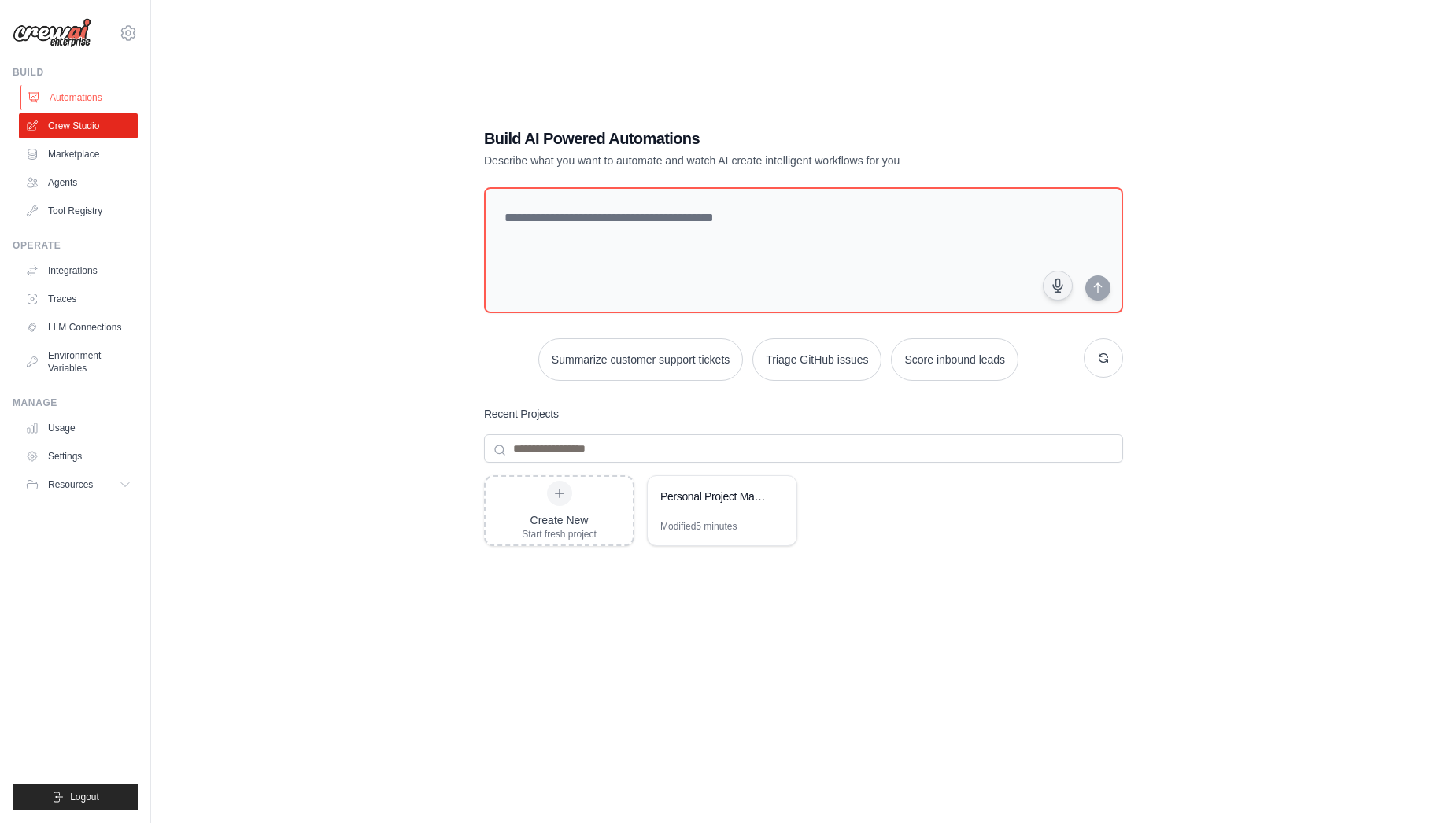
click at [97, 99] on link "Automations" at bounding box center [80, 97] width 119 height 25
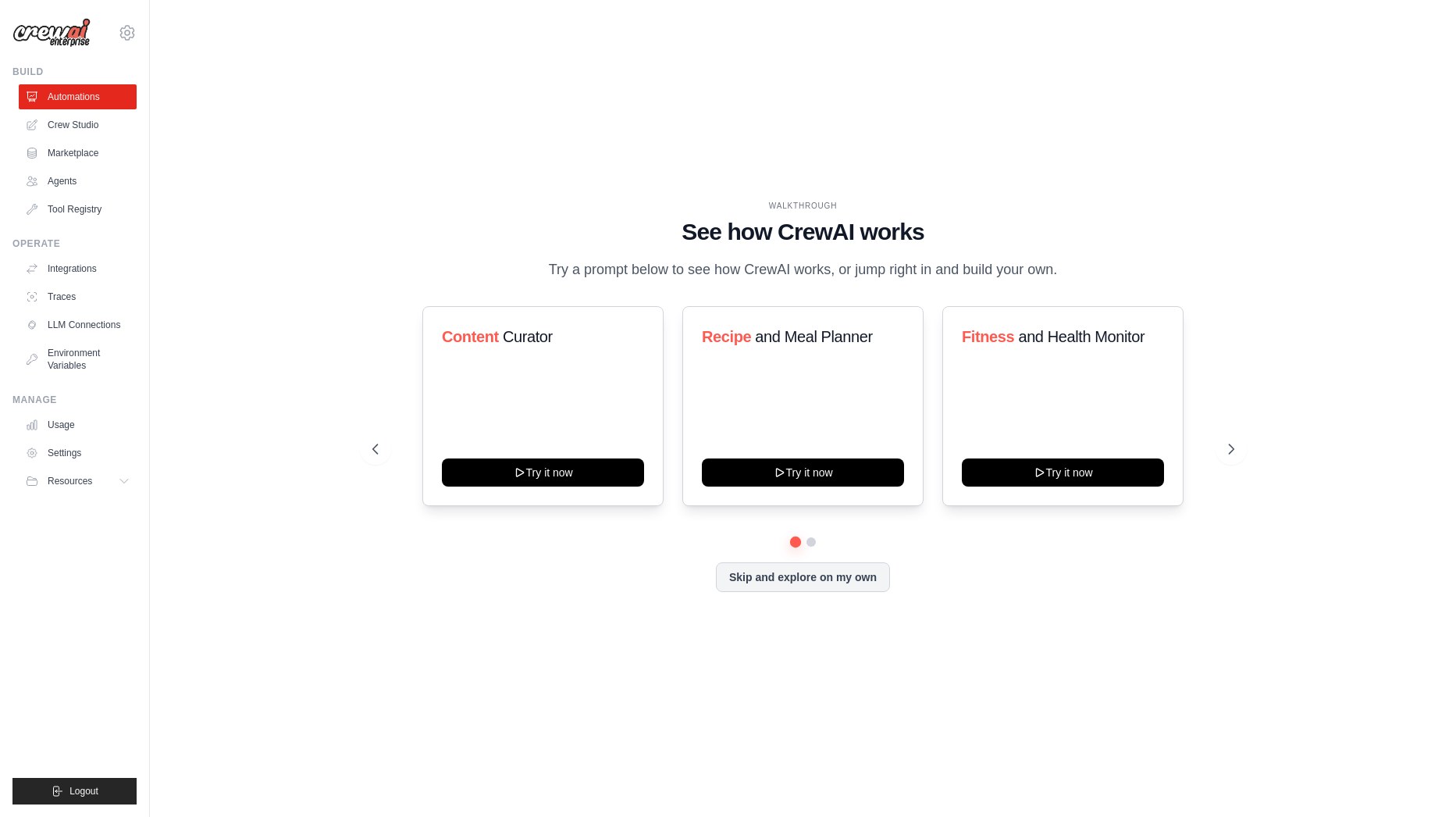
click at [1239, 476] on div "WALKTHROUGH See how CrewAI works Try a prompt below to see how CrewAI works, or…" at bounding box center [803, 409] width 900 height 417
click at [1229, 452] on icon at bounding box center [1233, 448] width 16 height 16
click at [1229, 451] on icon at bounding box center [1233, 448] width 16 height 16
click at [1229, 452] on icon at bounding box center [1233, 448] width 16 height 16
click at [1226, 451] on icon at bounding box center [1233, 448] width 16 height 16
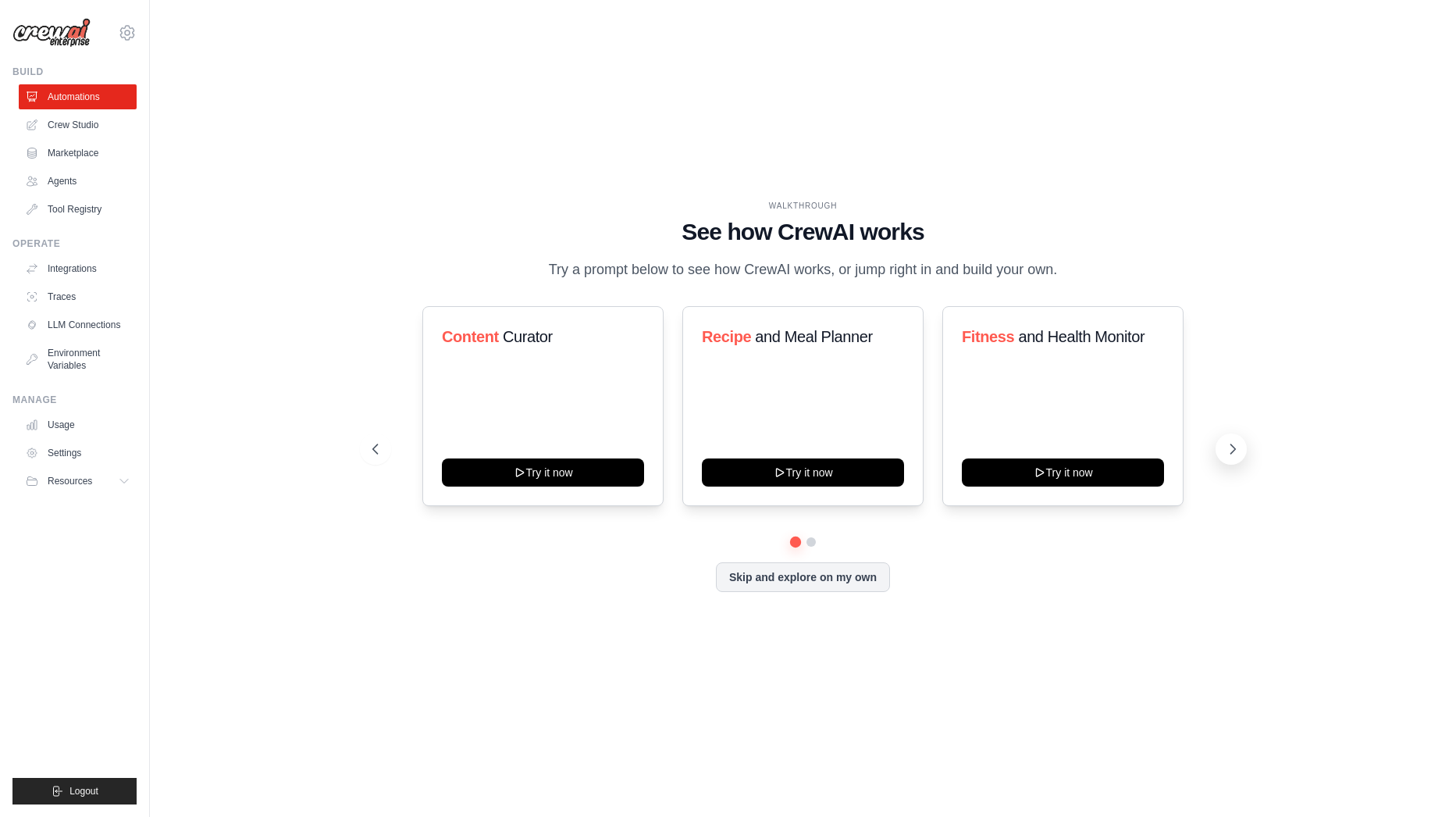
click at [1217, 453] on button at bounding box center [1231, 449] width 31 height 31
click at [82, 210] on link "Tool Registry" at bounding box center [79, 209] width 118 height 25
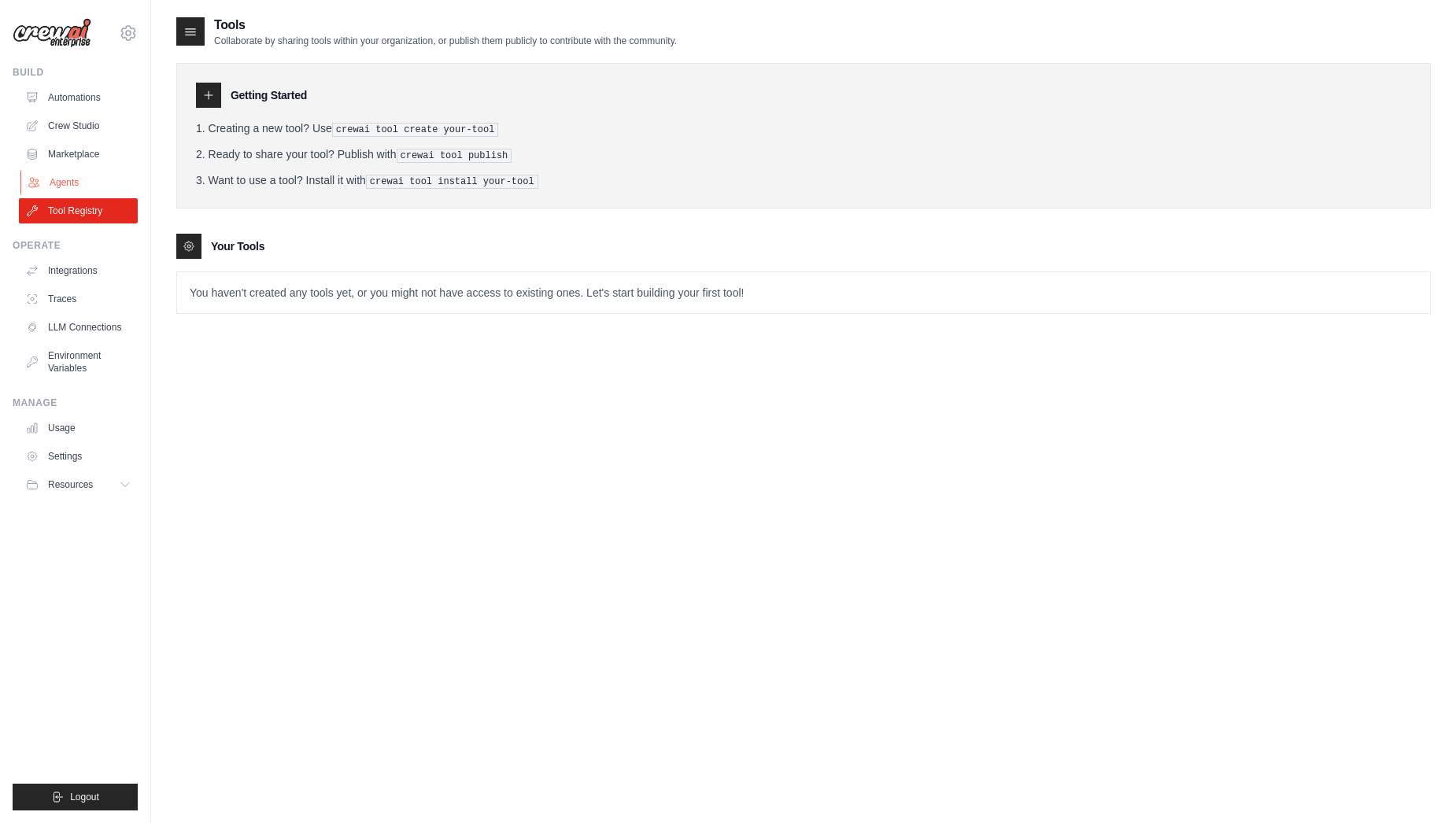
click at [84, 184] on link "Agents" at bounding box center [80, 183] width 119 height 25
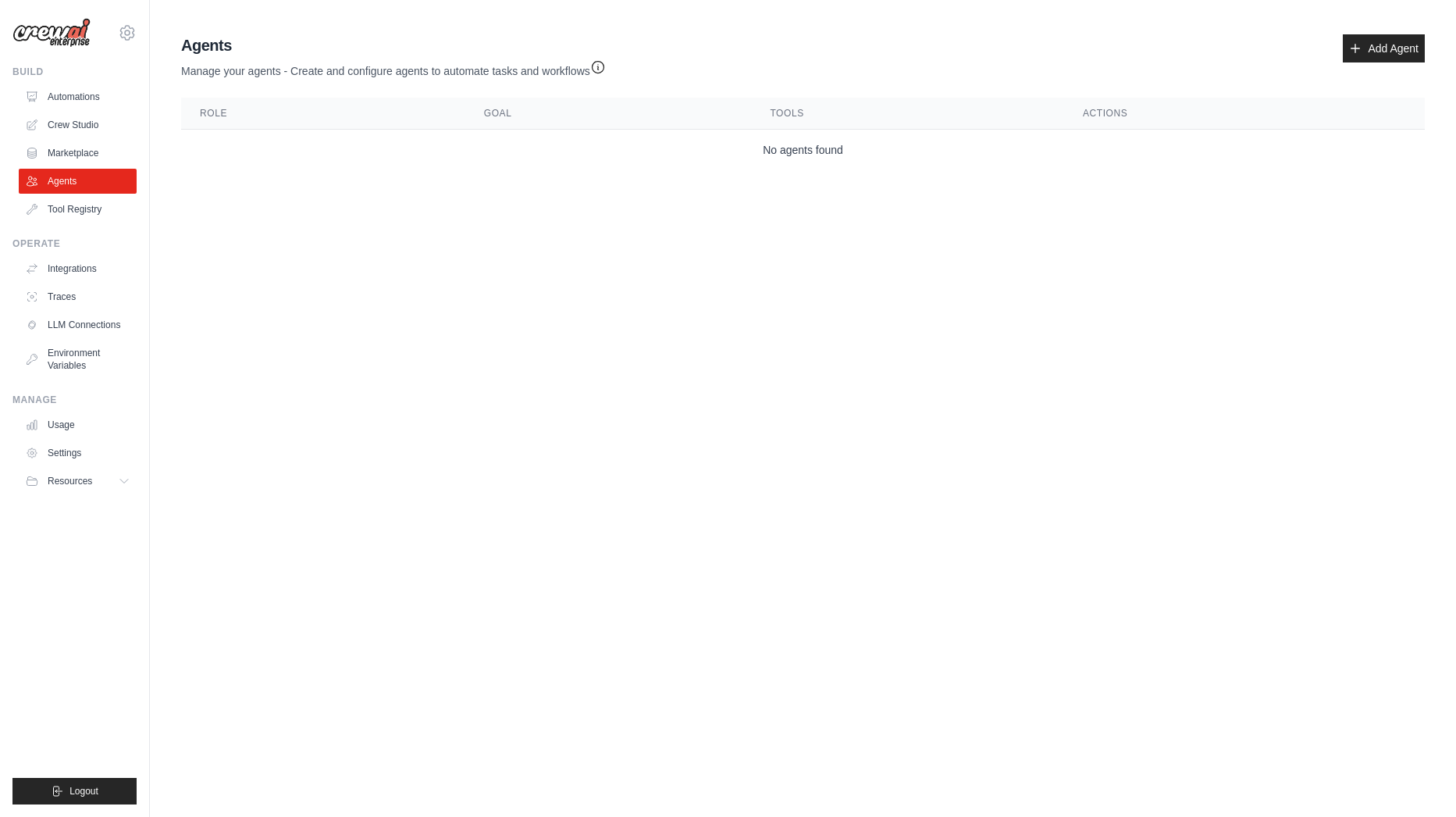
click at [91, 138] on ul "Automations Crew Studio Marketplace Agents Tool Registry" at bounding box center [77, 153] width 118 height 138
click at [91, 153] on link "Marketplace" at bounding box center [79, 153] width 118 height 25
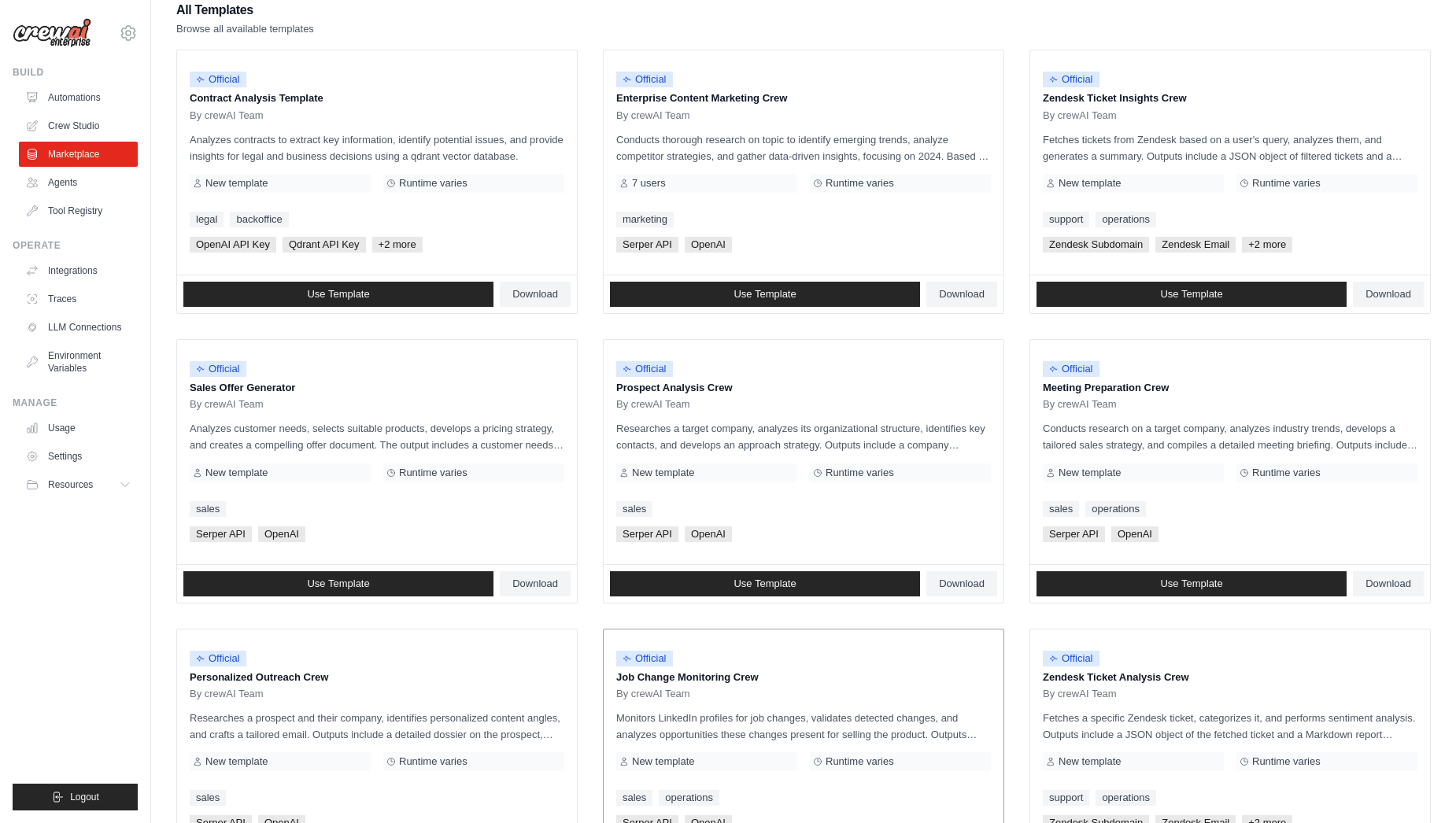
scroll to position [635, 0]
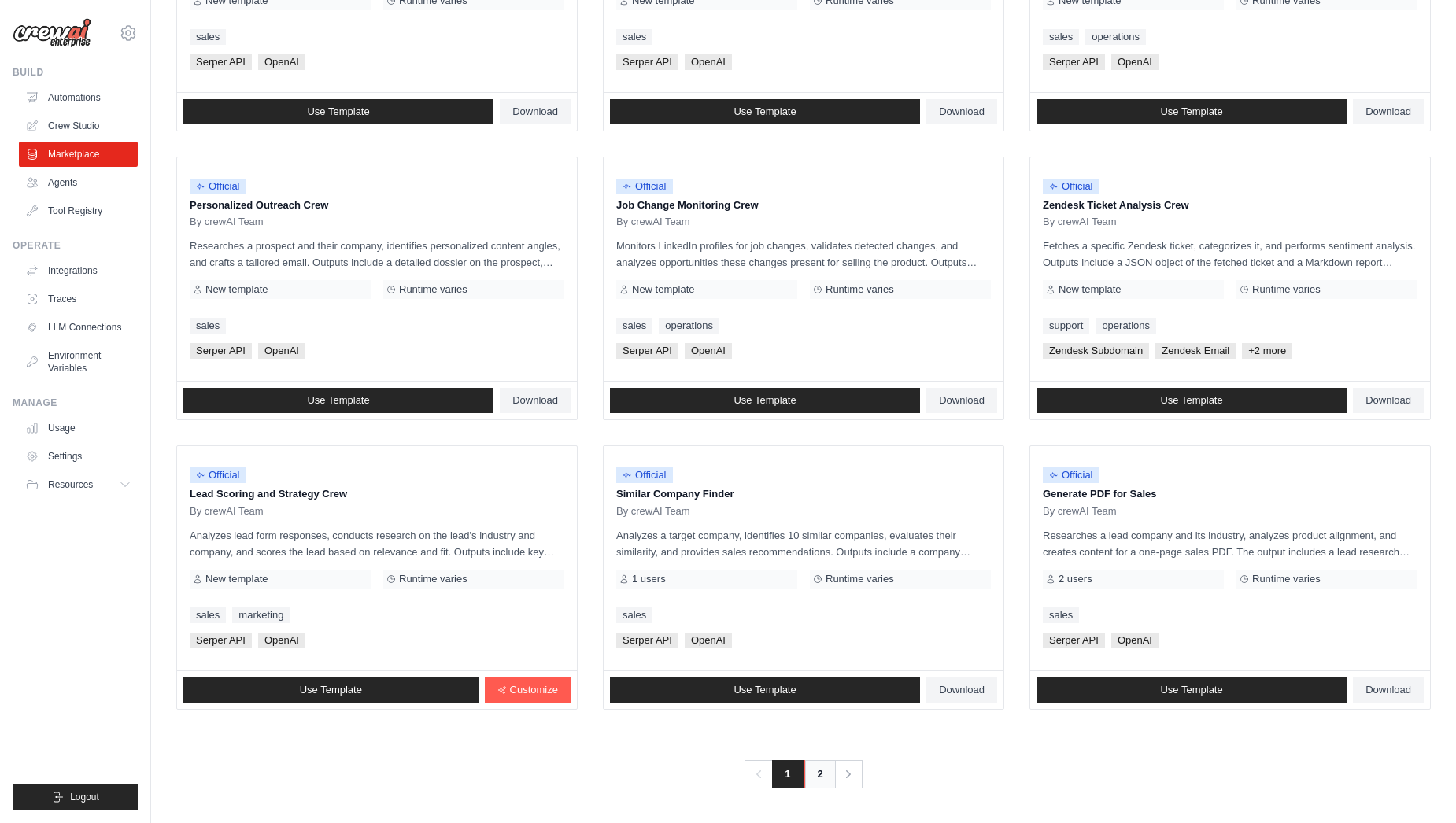
click at [829, 778] on link "2" at bounding box center [820, 774] width 32 height 28
